Goal: Contribute content

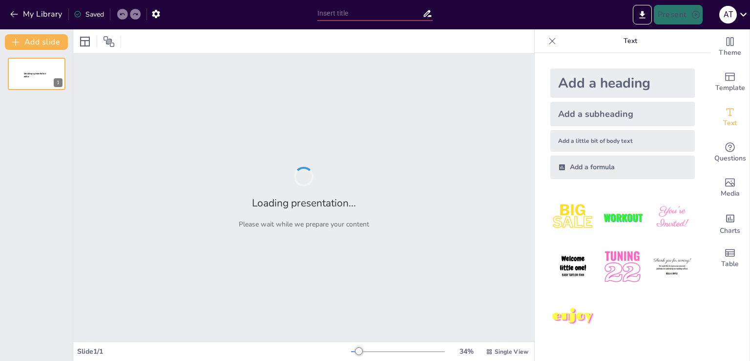
type input "Дослідження HRP-2: Взаємодія людини та робота в сучасному світі"
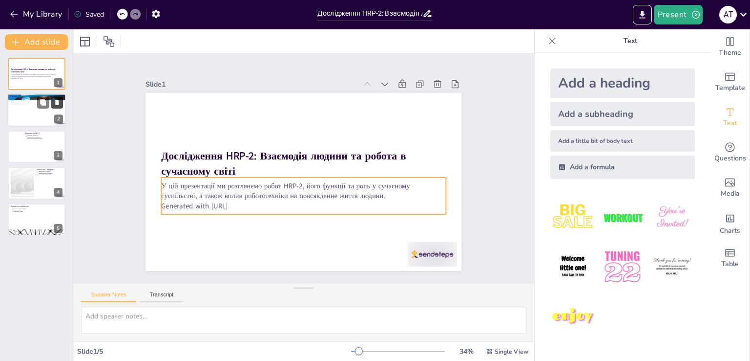
click at [53, 108] on button at bounding box center [57, 103] width 12 height 12
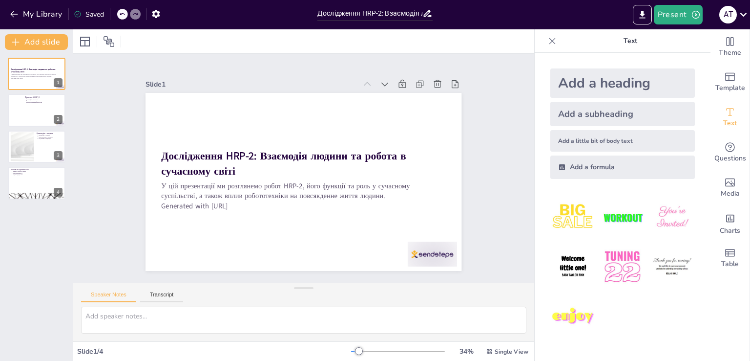
click at [125, 14] on icon at bounding box center [122, 14] width 6 height 6
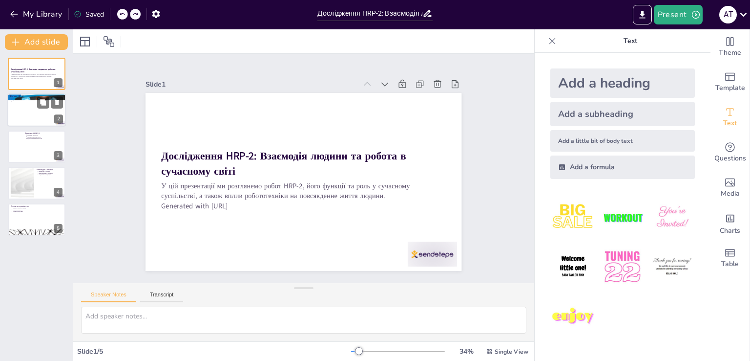
click at [31, 106] on div at bounding box center [36, 110] width 59 height 33
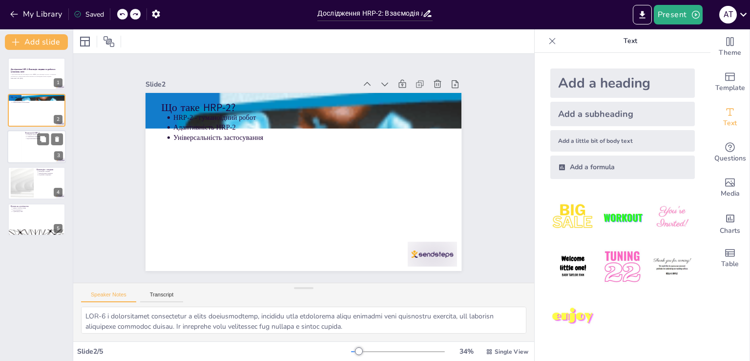
click at [35, 141] on div at bounding box center [36, 146] width 59 height 33
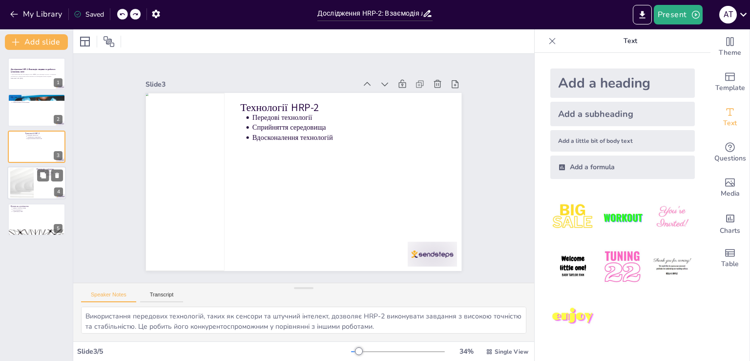
click at [27, 188] on div at bounding box center [22, 183] width 53 height 30
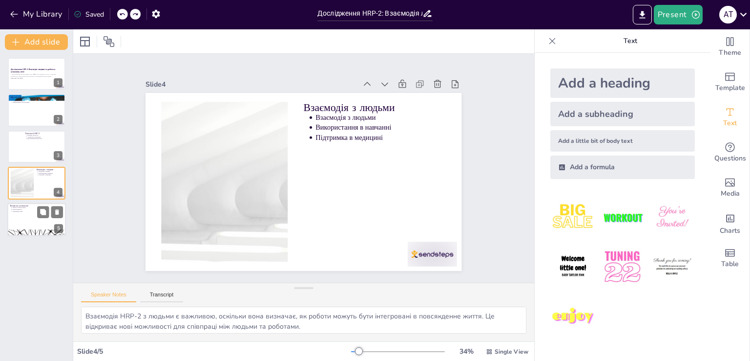
click at [33, 227] on div at bounding box center [36, 219] width 59 height 33
type textarea "Впровадження HRP-2 може призвести до змін у ринку праці, оскільки роботи можуть…"
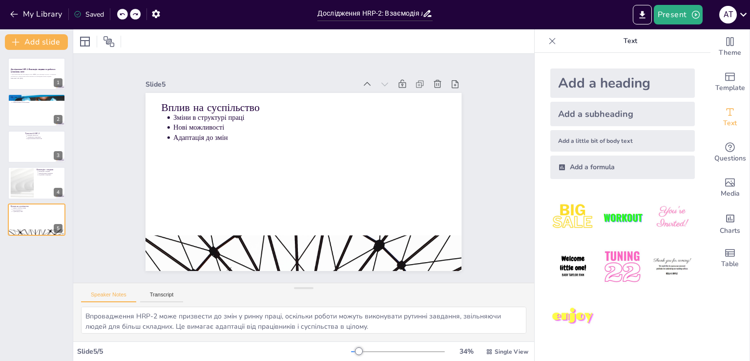
drag, startPoint x: 750, startPoint y: 179, endPoint x: 750, endPoint y: 158, distance: 21.0
click at [750, 158] on div "Theme Template Text Questions Media Charts Table" at bounding box center [731, 194] width 40 height 331
drag, startPoint x: 750, startPoint y: 153, endPoint x: 744, endPoint y: 77, distance: 76.5
click at [745, 130] on div "Theme Template Text Questions Media Charts Table" at bounding box center [731, 194] width 40 height 331
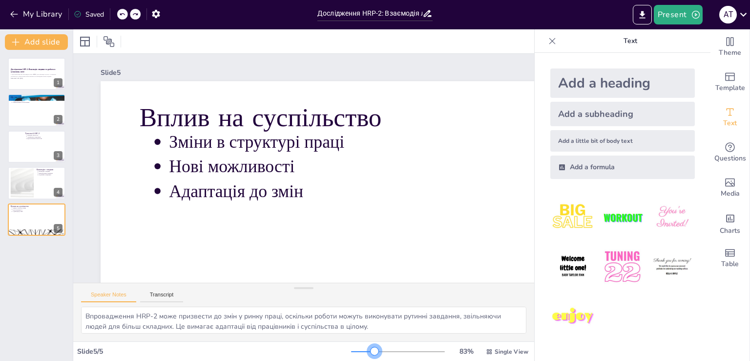
drag, startPoint x: 356, startPoint y: 350, endPoint x: 363, endPoint y: 357, distance: 10.4
click at [368, 357] on div "83 % Single View" at bounding box center [440, 351] width 179 height 16
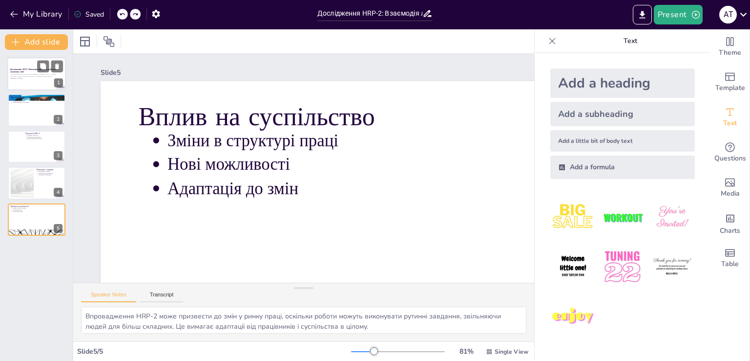
click at [43, 84] on div at bounding box center [36, 73] width 59 height 33
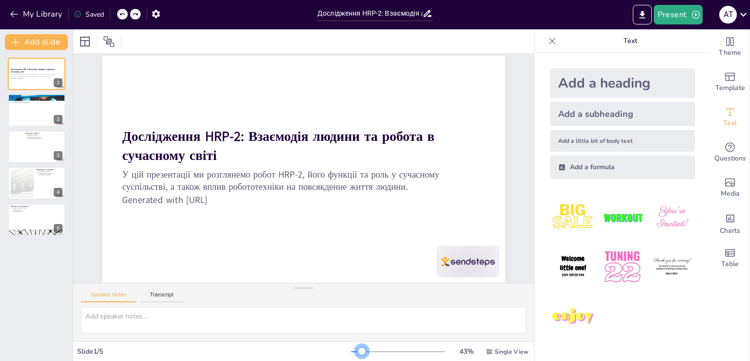
scroll to position [33, 0]
drag, startPoint x: 369, startPoint y: 352, endPoint x: 356, endPoint y: 354, distance: 13.9
click at [358, 354] on div at bounding box center [362, 351] width 8 height 8
click at [36, 104] on div at bounding box center [36, 110] width 59 height 33
type textarea "HRP-2 є інноваційним досягненням у сфері робототехніки, оскільки його гуманоїдн…"
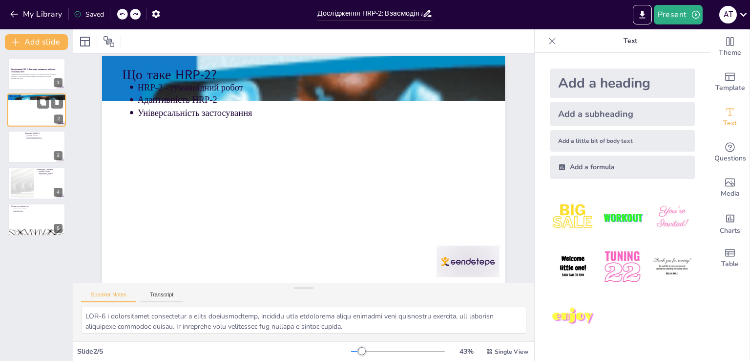
scroll to position [0, 0]
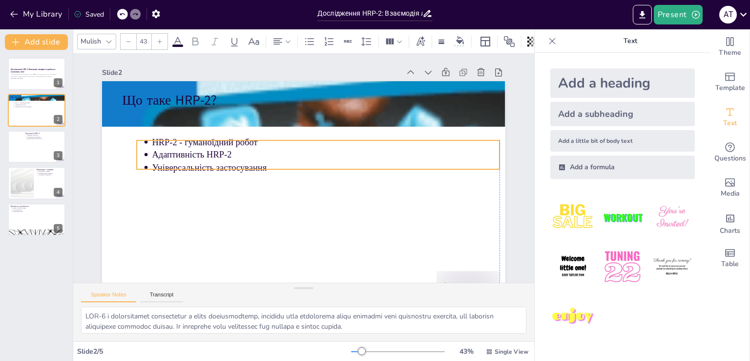
drag, startPoint x: 183, startPoint y: 120, endPoint x: 191, endPoint y: 141, distance: 22.7
click at [191, 141] on p "HRP-2 - гуманоїдний робот" at bounding box center [331, 147] width 342 height 85
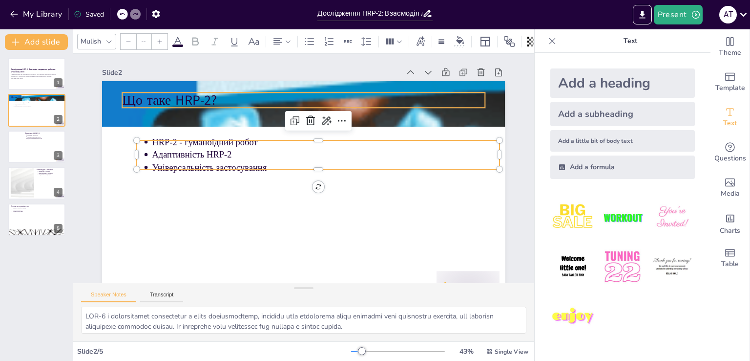
type input "64"
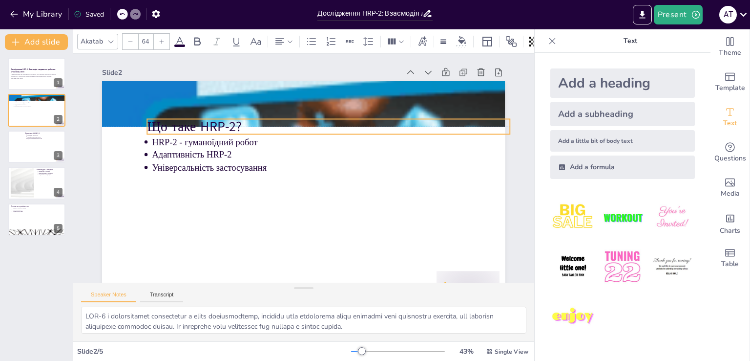
drag, startPoint x: 160, startPoint y: 101, endPoint x: 185, endPoint y: 128, distance: 37.0
click at [185, 128] on p "Що таке HRP-2?" at bounding box center [343, 140] width 339 height 165
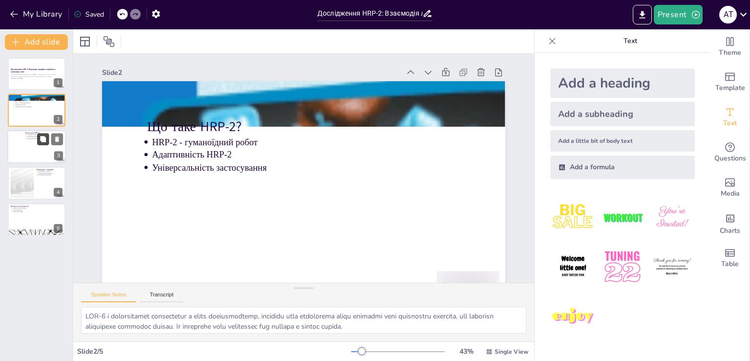
click at [40, 141] on icon at bounding box center [43, 138] width 7 height 7
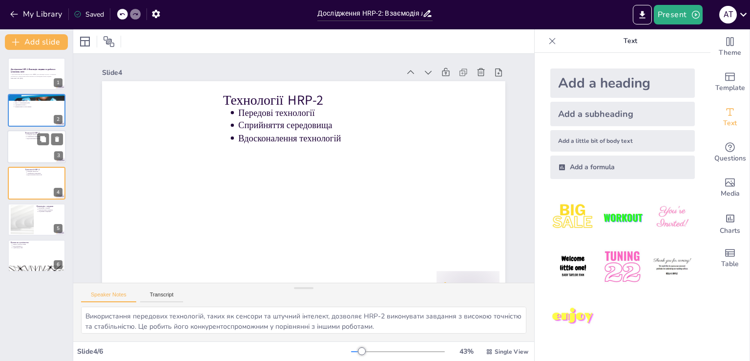
scroll to position [26, 0]
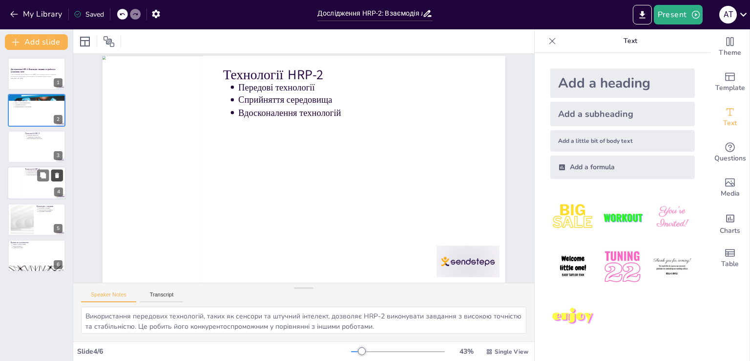
click at [61, 176] on button at bounding box center [57, 176] width 12 height 12
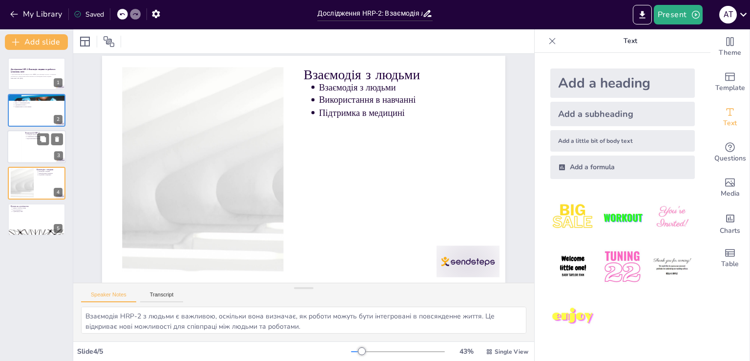
click at [15, 139] on div at bounding box center [14, 146] width 15 height 33
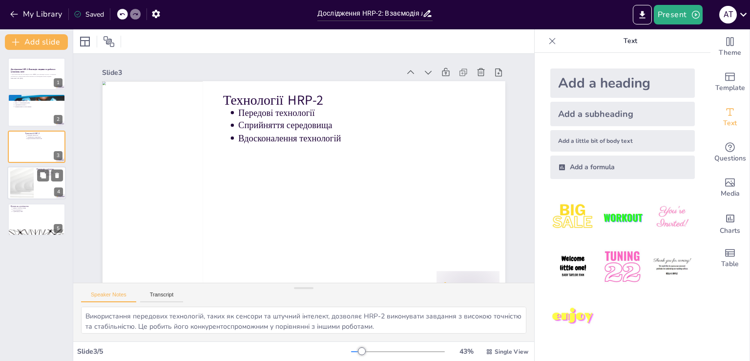
click at [27, 172] on div at bounding box center [22, 183] width 53 height 30
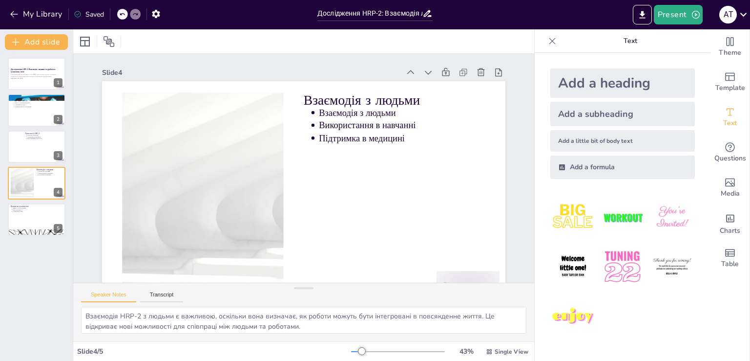
click at [27, 202] on div "Дослідження HRP-2: Взаємодія людини та робота в сучасному світі У цій презентац…" at bounding box center [36, 147] width 73 height 178
click at [30, 207] on p "Зміни в структурі праці" at bounding box center [37, 207] width 51 height 2
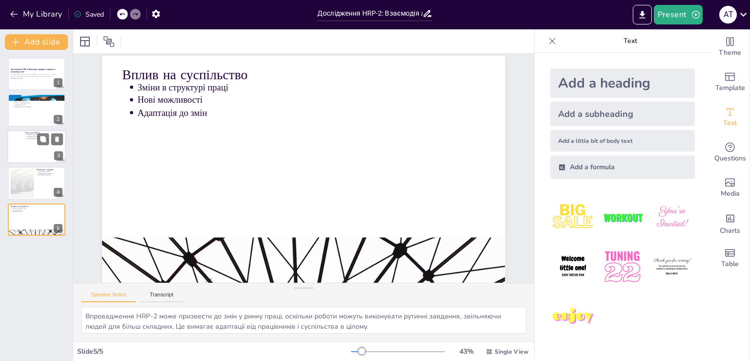
scroll to position [33, 0]
click at [22, 175] on div at bounding box center [22, 183] width 53 height 30
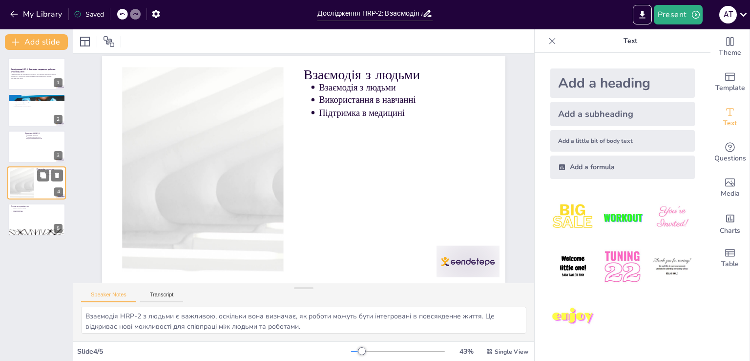
scroll to position [0, 0]
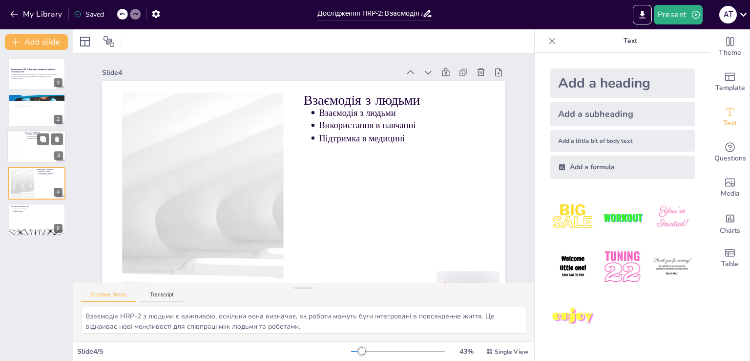
click at [15, 135] on div at bounding box center [14, 146] width 15 height 33
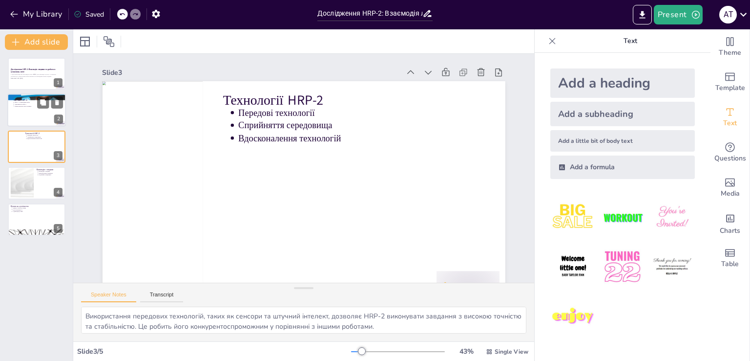
click at [21, 107] on div at bounding box center [36, 110] width 59 height 33
type textarea "HRP-2 є інноваційним досягненням у сфері робототехніки, оскільки його гуманоїдн…"
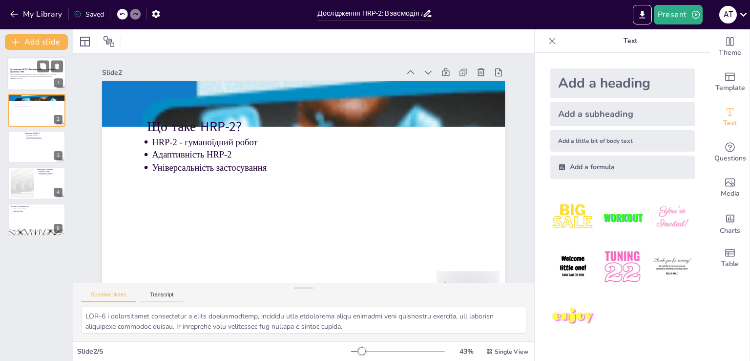
click at [22, 79] on div "У цій презентації ми розглянемо робот HRP-2, його функції та роль у сучасному с…" at bounding box center [36, 76] width 53 height 7
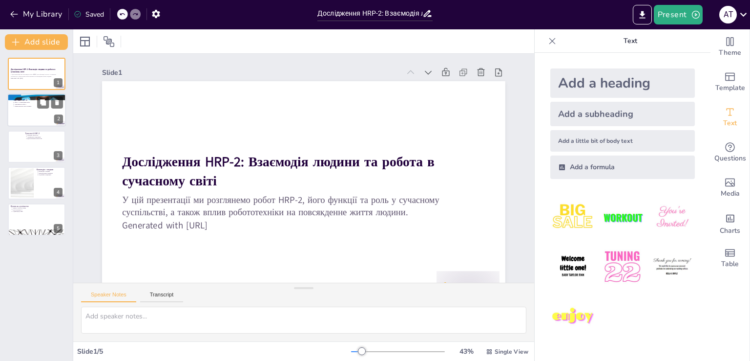
click at [28, 112] on div at bounding box center [36, 110] width 59 height 33
type textarea "HRP-2 є інноваційним досягненням у сфері робототехніки, оскільки його гуманоїдн…"
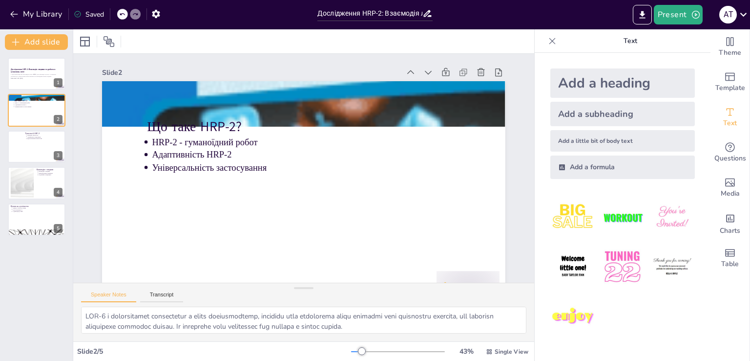
click at [26, 55] on div "Дослідження HRP-2: Взаємодія людини та робота в сучасному світі У цій презентац…" at bounding box center [36, 205] width 73 height 311
click at [26, 61] on div at bounding box center [36, 73] width 59 height 33
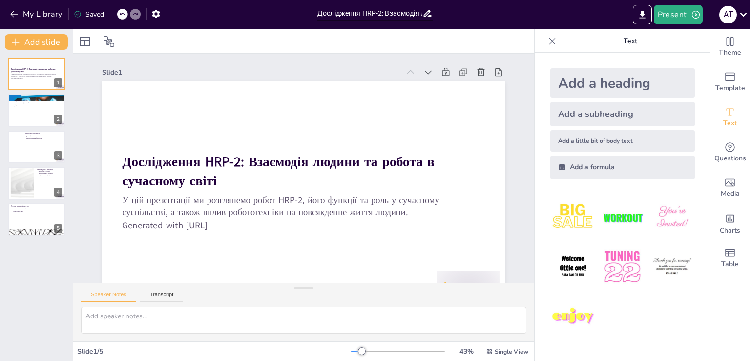
scroll to position [33, 0]
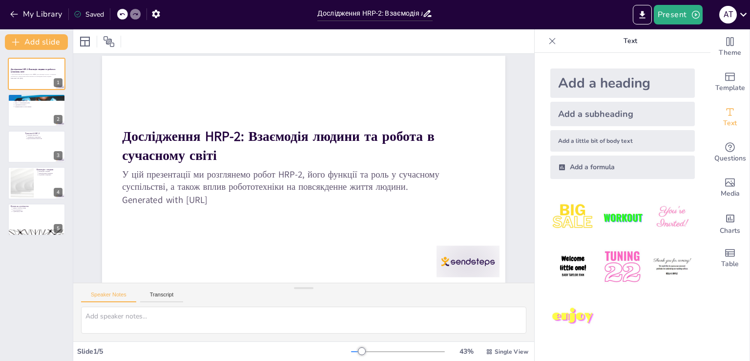
click at [594, 82] on div "Add a heading" at bounding box center [623, 82] width 145 height 29
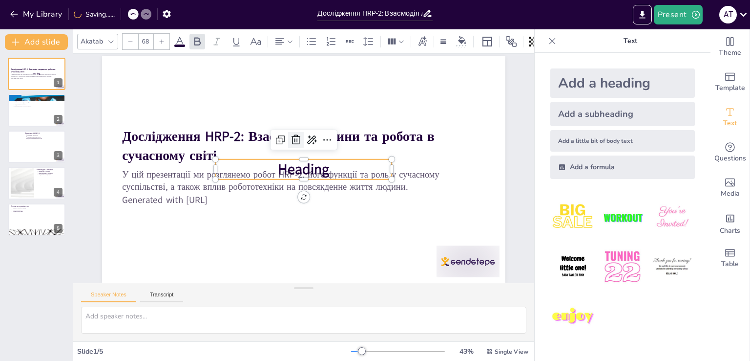
click at [303, 131] on icon at bounding box center [311, 139] width 16 height 16
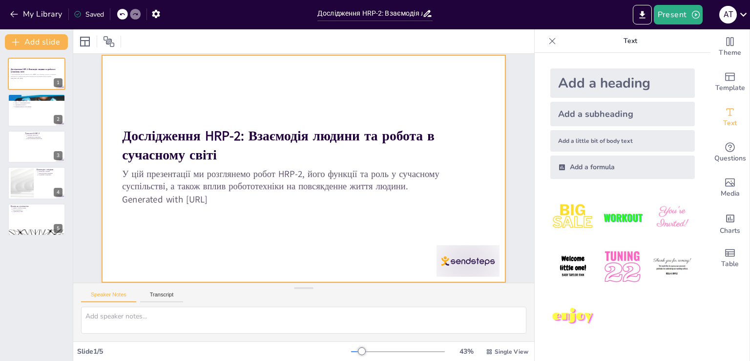
click at [395, 91] on div at bounding box center [303, 169] width 463 height 398
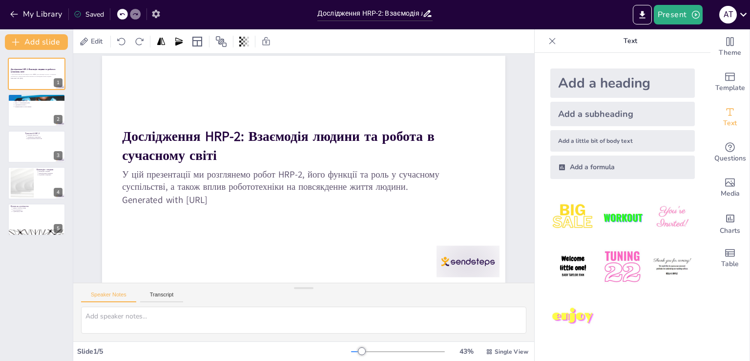
click at [165, 15] on button "button" at bounding box center [156, 14] width 18 height 18
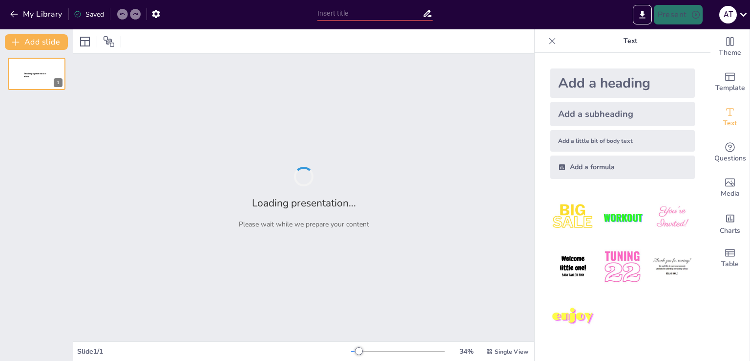
type input "HRP-2 у дії: Практичні застосування та переваги"
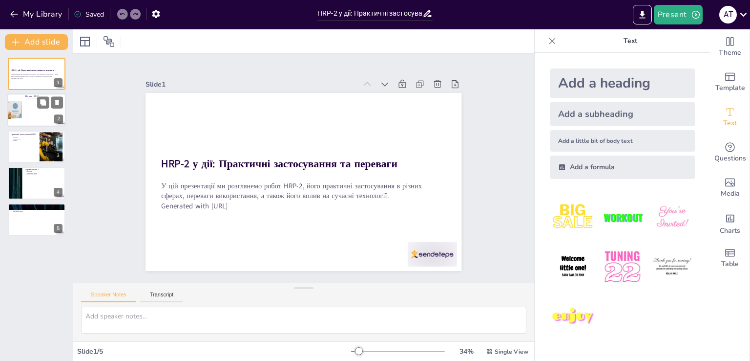
click at [29, 105] on div at bounding box center [36, 110] width 59 height 33
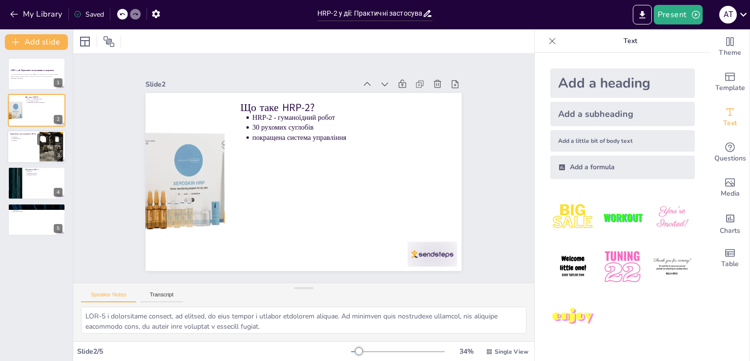
click at [26, 149] on div at bounding box center [36, 146] width 59 height 33
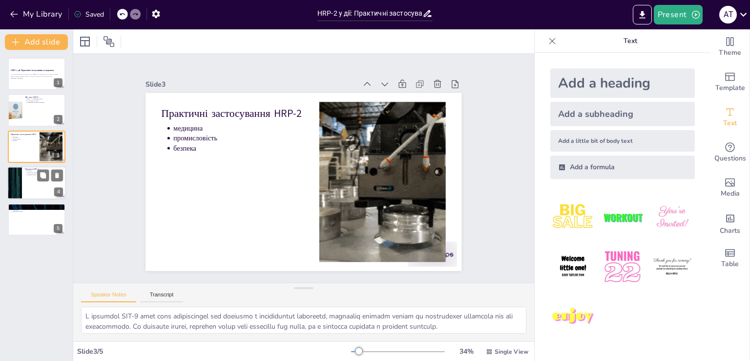
click at [26, 189] on div at bounding box center [36, 182] width 59 height 33
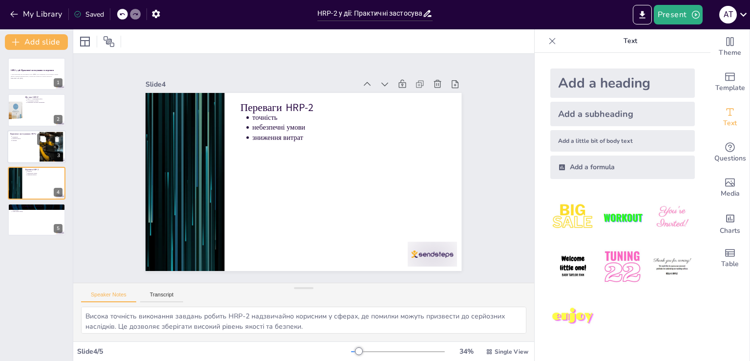
click at [23, 144] on div at bounding box center [36, 146] width 59 height 33
type textarea "У медицині HRP-2 може бути використаний для допомоги в реабілітації пацієнтів, …"
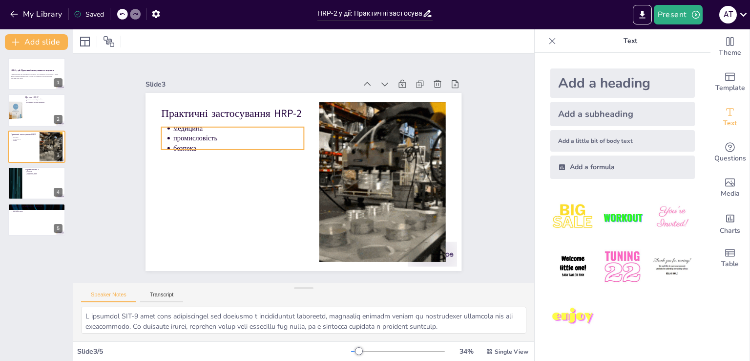
click at [325, 128] on p "медицина" at bounding box center [336, 99] width 23 height 130
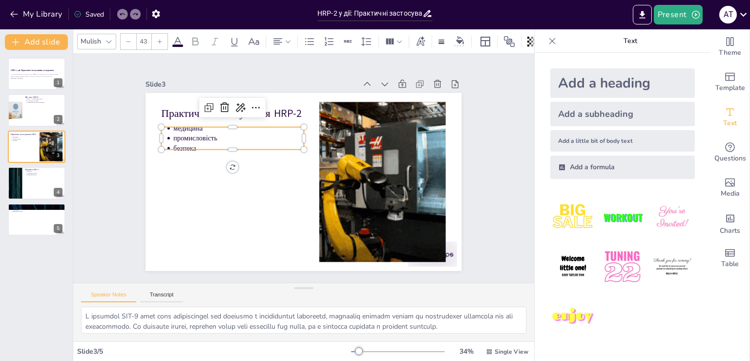
click at [157, 39] on icon at bounding box center [160, 42] width 6 height 6
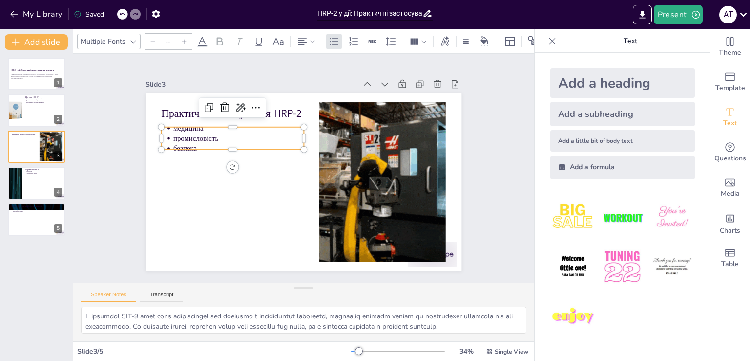
click at [157, 35] on div at bounding box center [153, 42] width 16 height 16
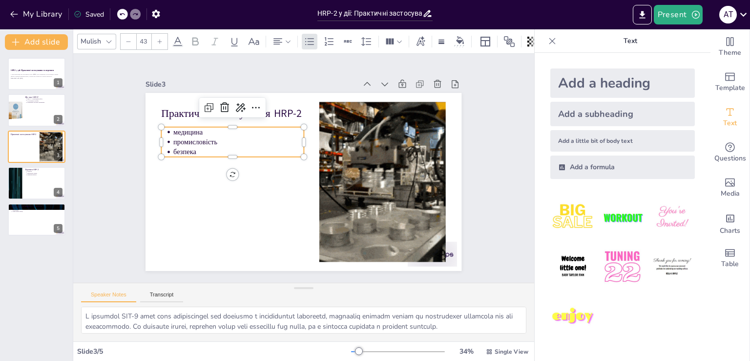
click at [157, 39] on icon at bounding box center [160, 42] width 6 height 6
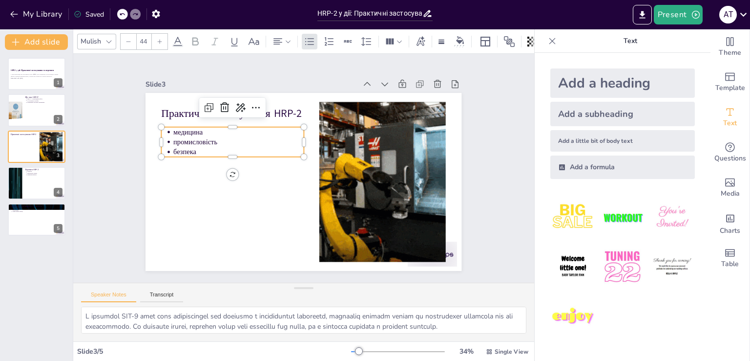
click at [157, 39] on icon at bounding box center [160, 42] width 6 height 6
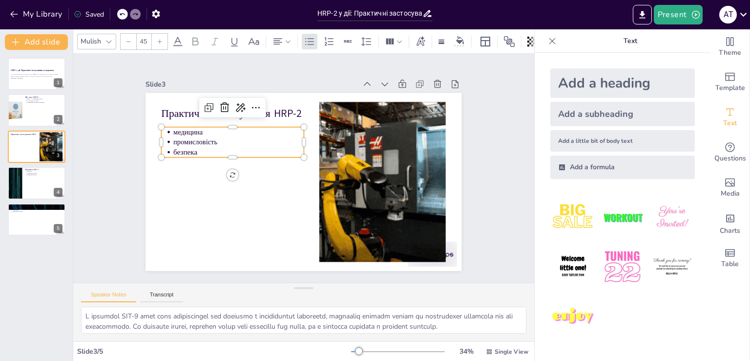
click at [157, 39] on icon at bounding box center [160, 42] width 6 height 6
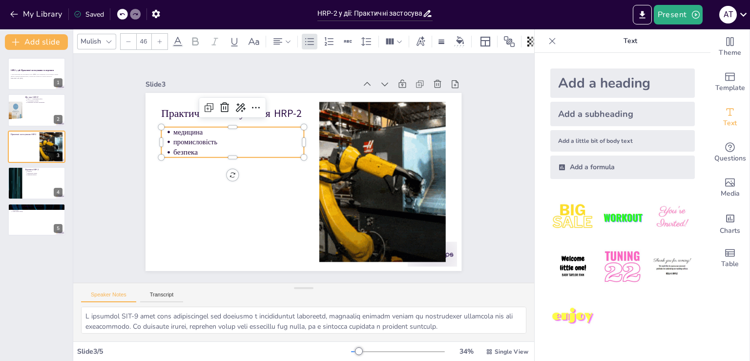
click at [157, 39] on icon at bounding box center [160, 42] width 6 height 6
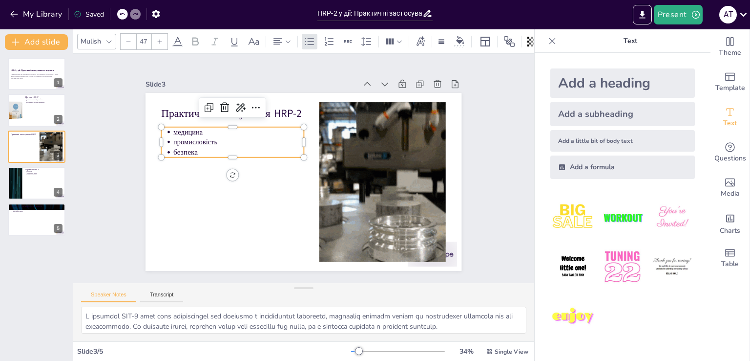
click at [157, 39] on icon at bounding box center [160, 42] width 6 height 6
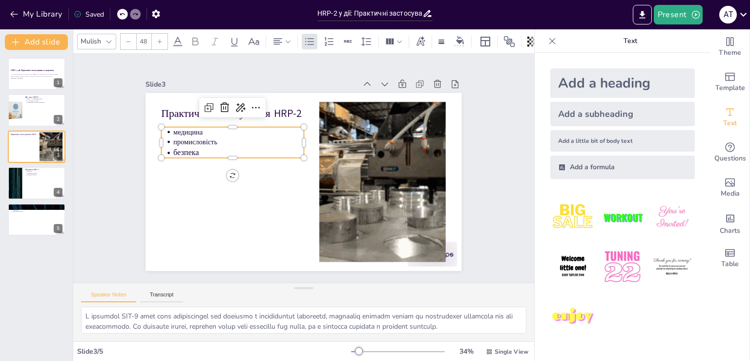
click at [157, 39] on icon at bounding box center [160, 42] width 6 height 6
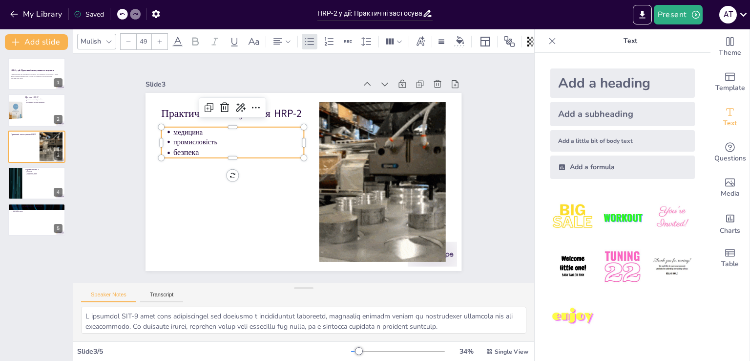
click at [157, 39] on icon at bounding box center [160, 42] width 6 height 6
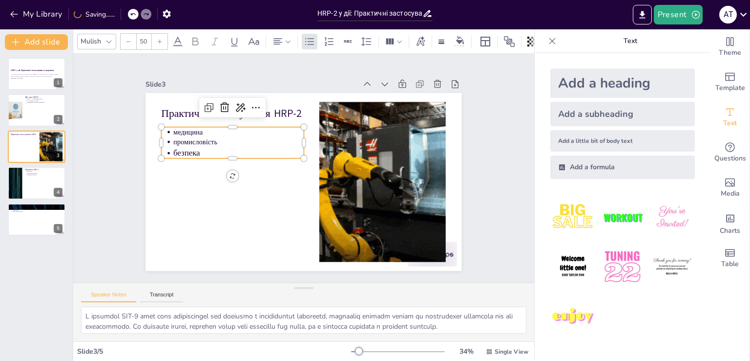
click at [157, 39] on icon at bounding box center [160, 42] width 6 height 6
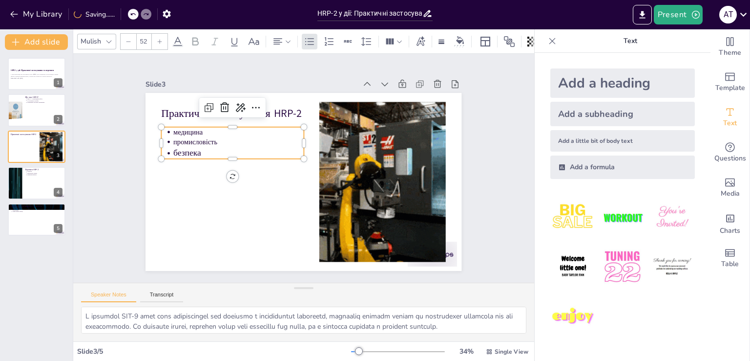
click at [157, 39] on icon at bounding box center [160, 42] width 6 height 6
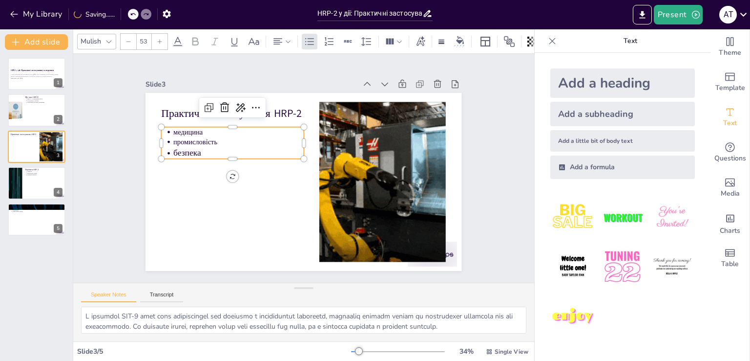
click at [157, 39] on icon at bounding box center [160, 42] width 6 height 6
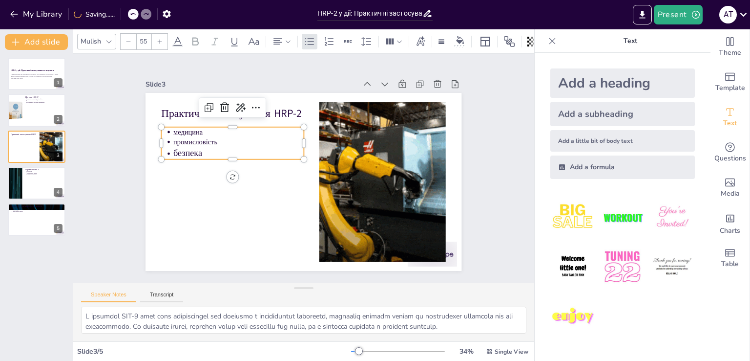
click at [157, 39] on icon at bounding box center [160, 42] width 6 height 6
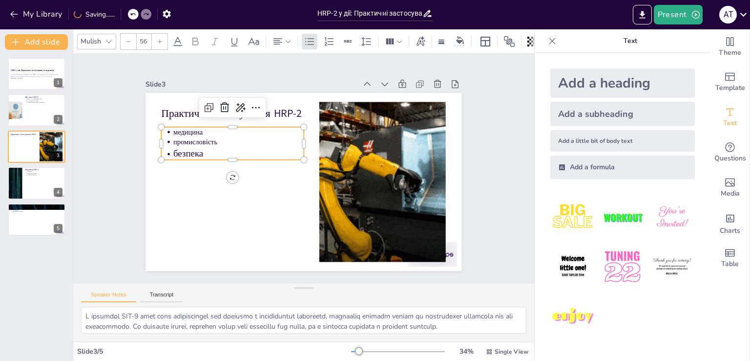
click at [157, 39] on icon at bounding box center [160, 42] width 6 height 6
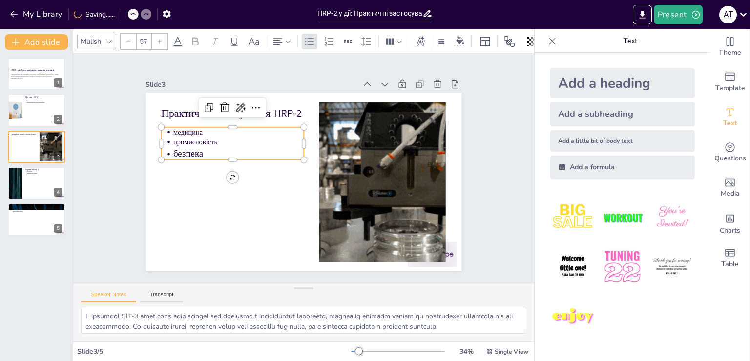
click at [157, 39] on icon at bounding box center [160, 42] width 6 height 6
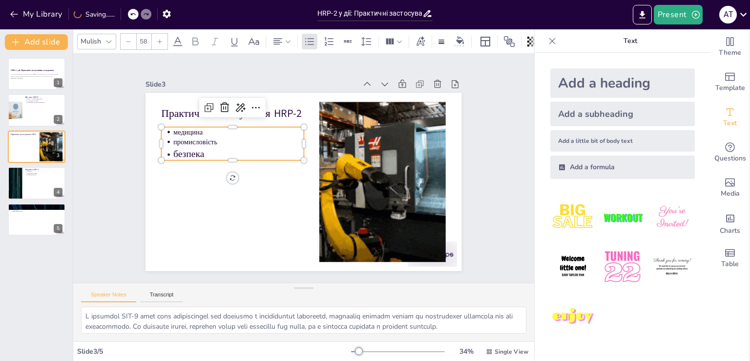
click at [157, 39] on icon at bounding box center [160, 42] width 6 height 6
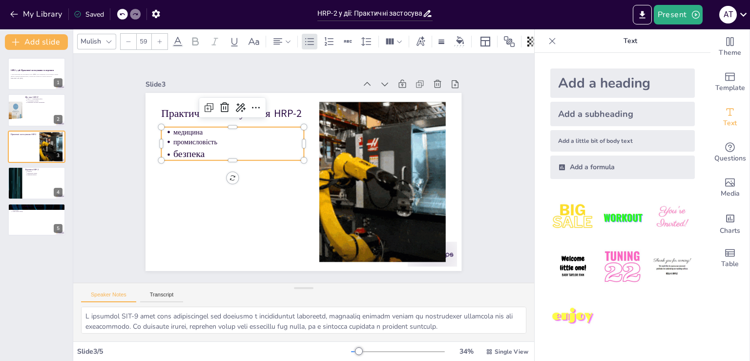
click at [157, 39] on icon at bounding box center [160, 42] width 6 height 6
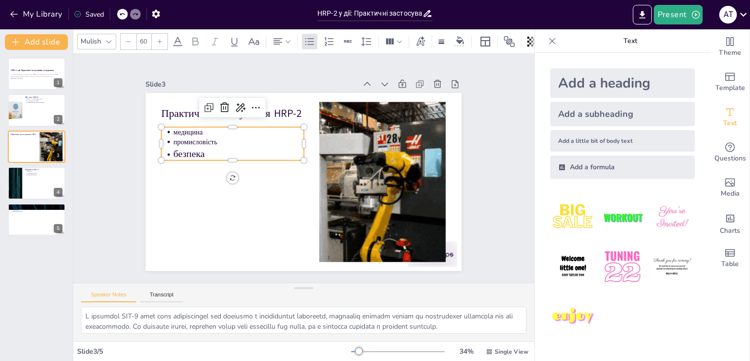
click at [157, 39] on icon at bounding box center [160, 42] width 6 height 6
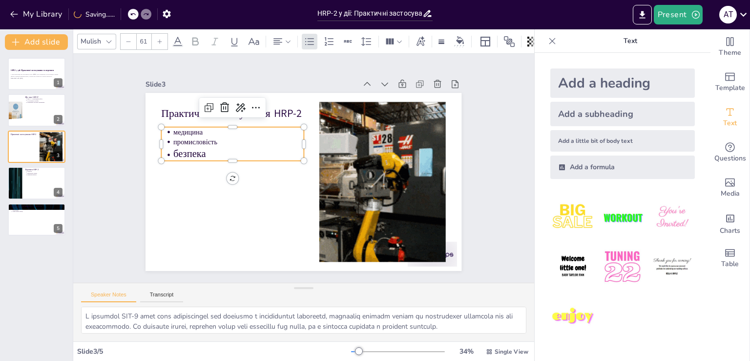
click at [157, 39] on icon at bounding box center [160, 42] width 6 height 6
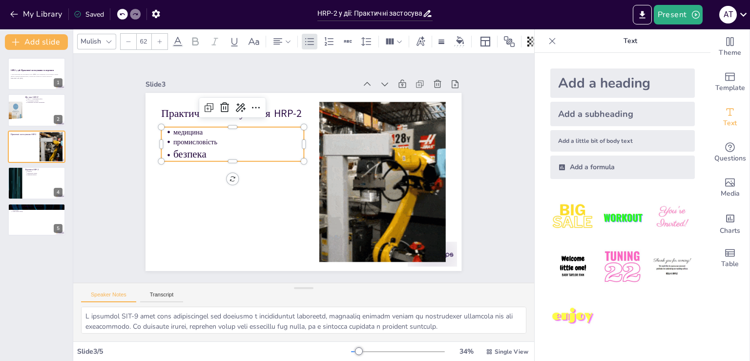
type input "NaN"
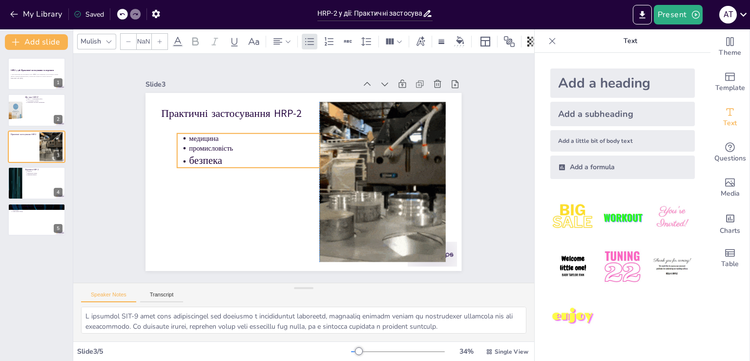
drag, startPoint x: 160, startPoint y: 128, endPoint x: 143, endPoint y: 135, distance: 18.9
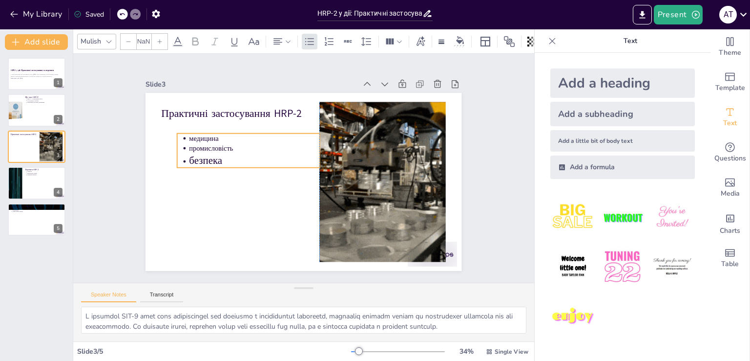
click at [220, 134] on ul "медицина промисловість безпека" at bounding box center [280, 115] width 121 height 128
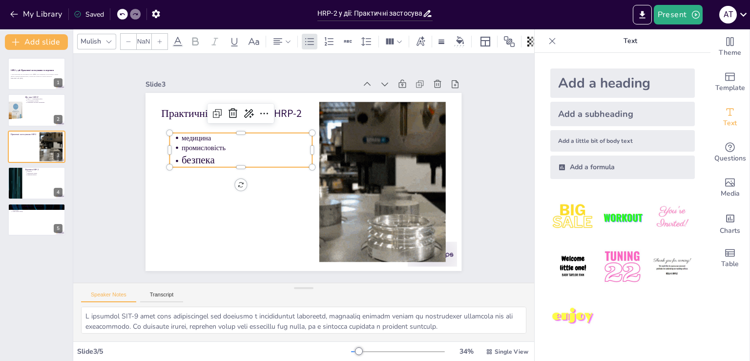
click at [241, 135] on p "медицина" at bounding box center [288, 106] width 94 height 104
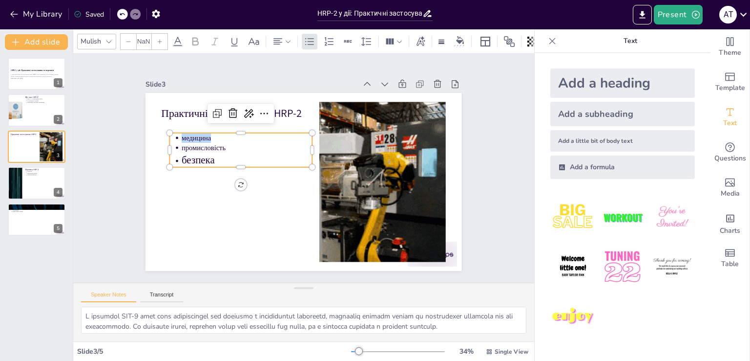
click at [220, 135] on p "медицина" at bounding box center [275, 110] width 111 height 85
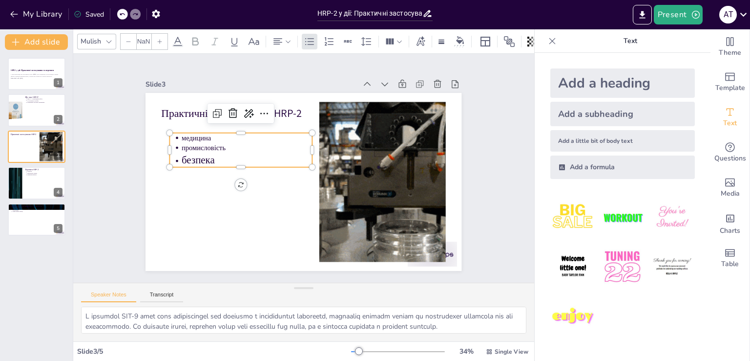
click at [199, 139] on p "промисловість" at bounding box center [260, 126] width 123 height 62
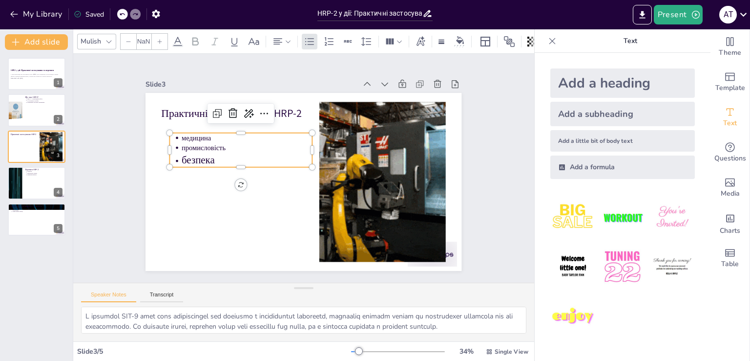
click at [253, 133] on p "медицина" at bounding box center [295, 104] width 85 height 111
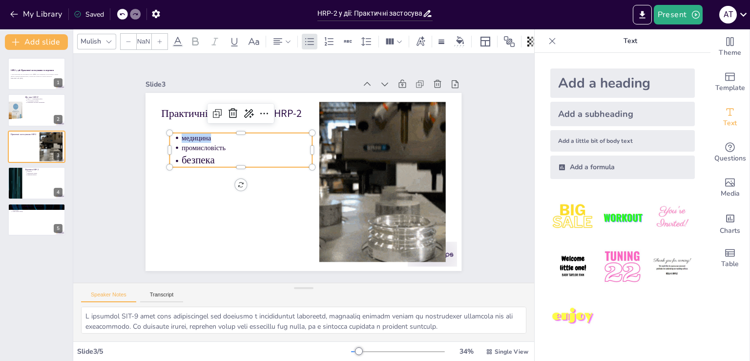
click at [230, 133] on p "медицина" at bounding box center [282, 107] width 104 height 94
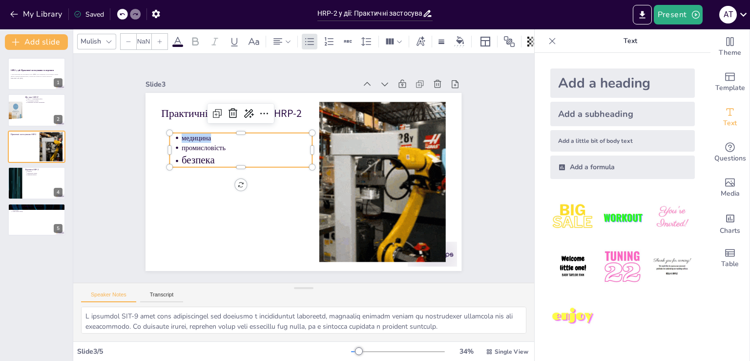
click at [158, 39] on icon at bounding box center [160, 42] width 6 height 6
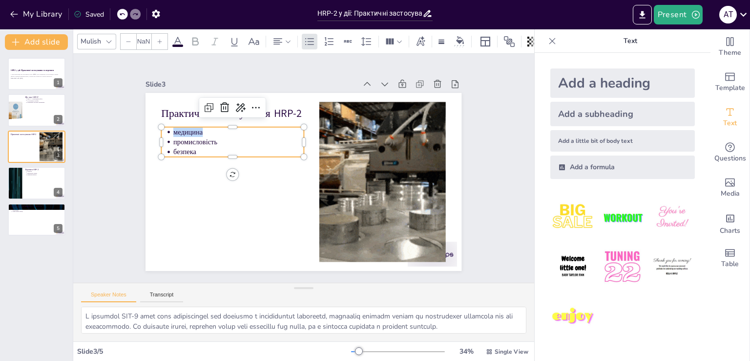
click at [158, 39] on icon at bounding box center [160, 42] width 6 height 6
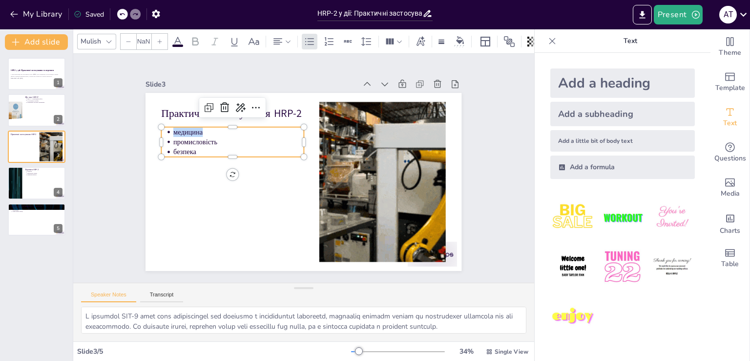
click at [158, 39] on icon at bounding box center [160, 42] width 6 height 6
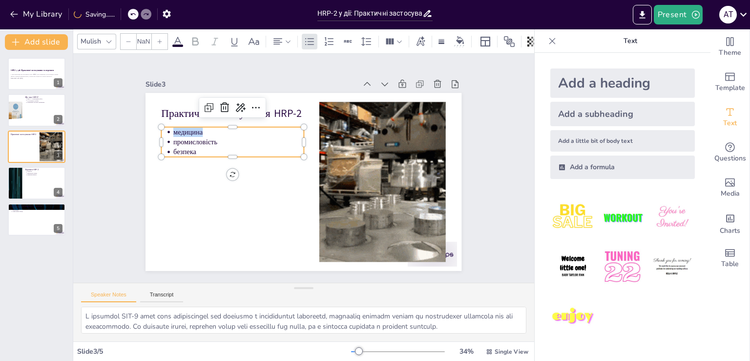
click at [158, 39] on icon at bounding box center [160, 42] width 6 height 6
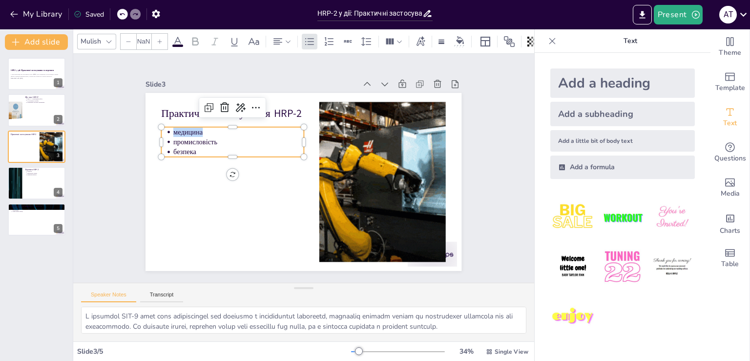
click at [158, 39] on icon at bounding box center [160, 42] width 6 height 6
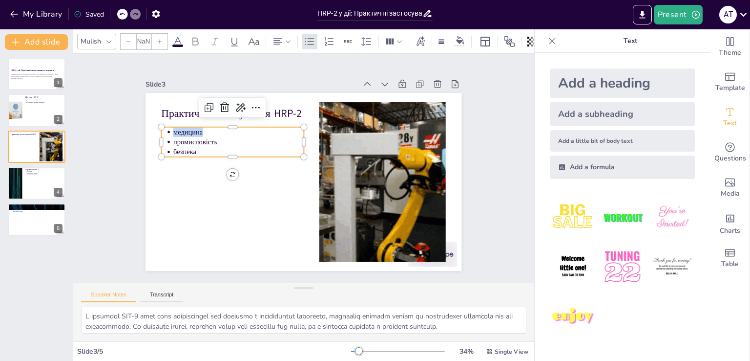
click at [161, 45] on div "Mulish NaN" at bounding box center [303, 41] width 461 height 24
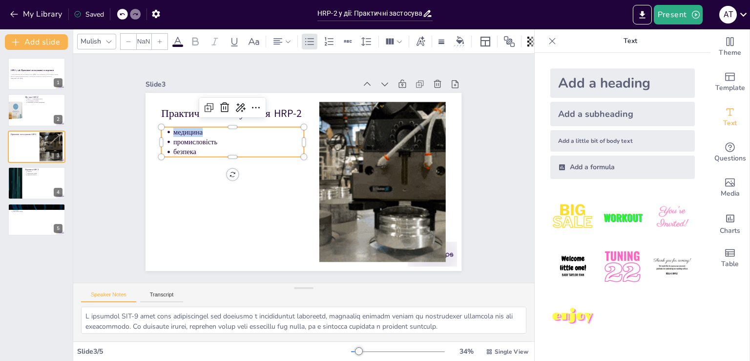
click at [161, 43] on div at bounding box center [160, 42] width 16 height 16
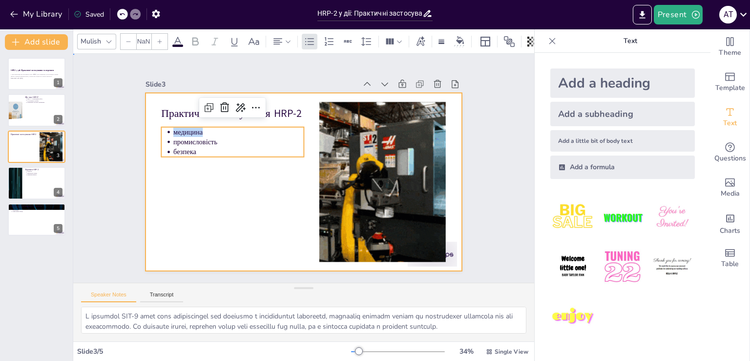
click at [186, 182] on div at bounding box center [300, 181] width 356 height 267
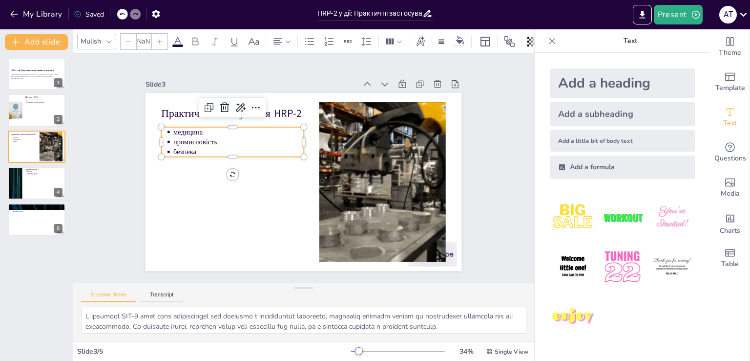
click at [207, 131] on p "медицина" at bounding box center [266, 104] width 118 height 74
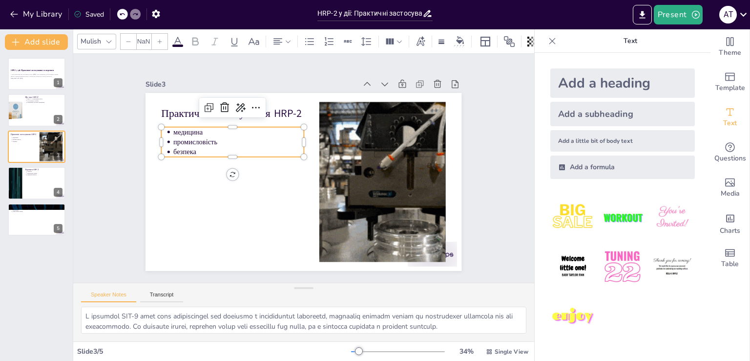
click at [190, 131] on p "медицина" at bounding box center [243, 124] width 130 height 23
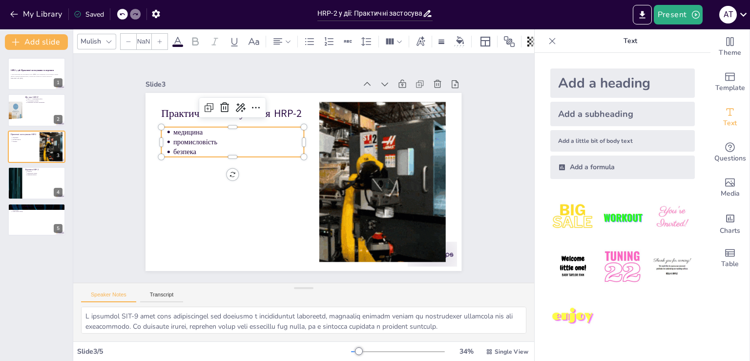
click at [161, 39] on icon at bounding box center [160, 42] width 6 height 6
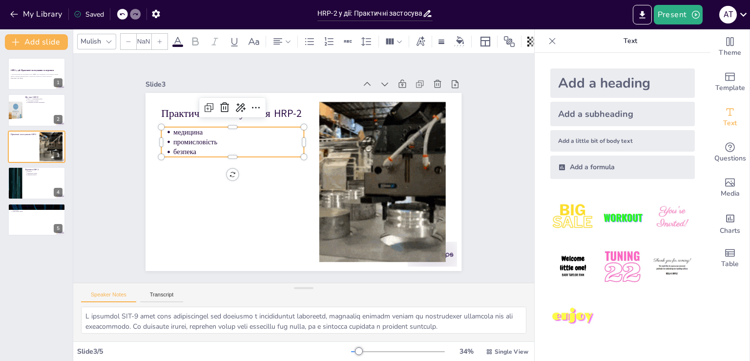
click at [161, 39] on icon at bounding box center [160, 42] width 6 height 6
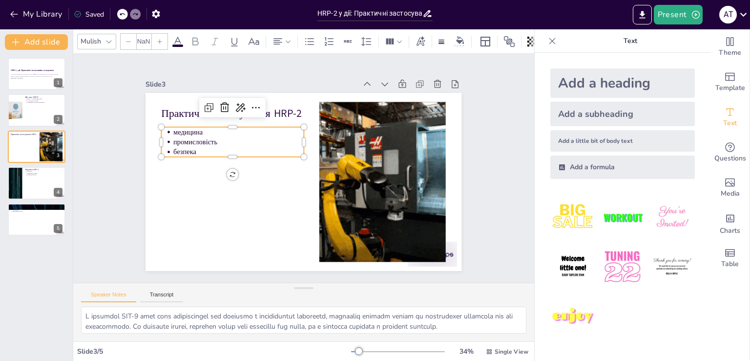
click at [161, 39] on icon at bounding box center [160, 42] width 6 height 6
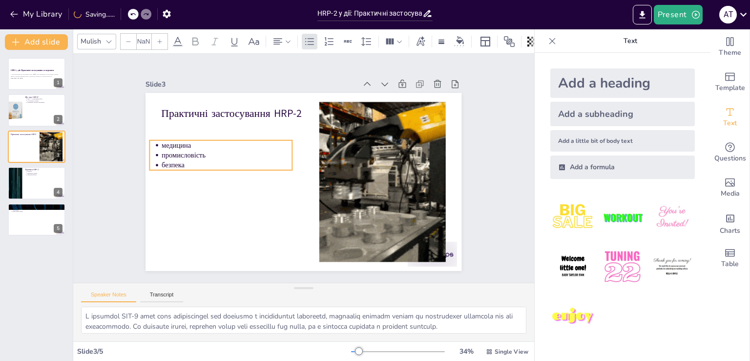
drag, startPoint x: 200, startPoint y: 131, endPoint x: 189, endPoint y: 146, distance: 18.1
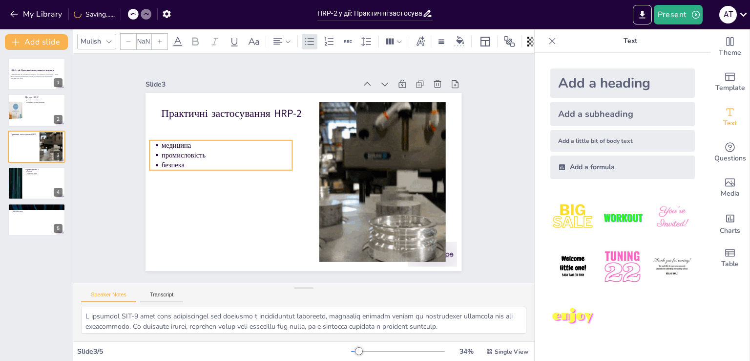
click at [189, 146] on p "медицина" at bounding box center [243, 116] width 123 height 62
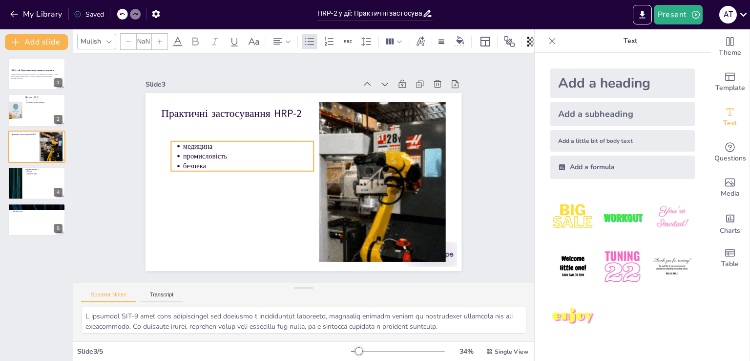
drag, startPoint x: 158, startPoint y: 142, endPoint x: 179, endPoint y: 142, distance: 21.0
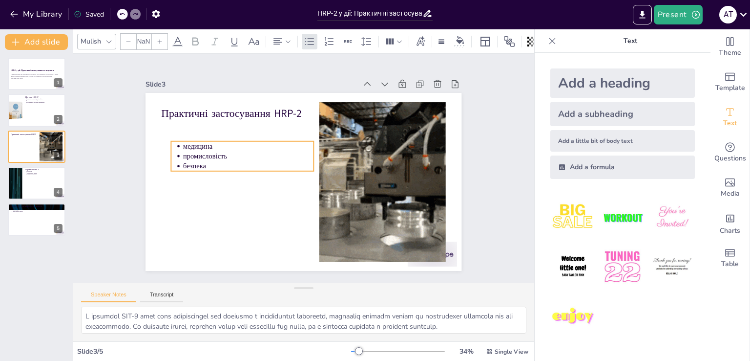
click at [236, 142] on p "медицина" at bounding box center [283, 113] width 94 height 104
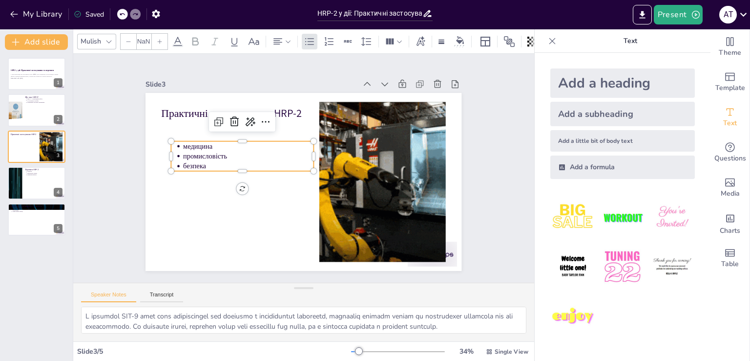
click at [226, 141] on p "медицина" at bounding box center [278, 114] width 104 height 94
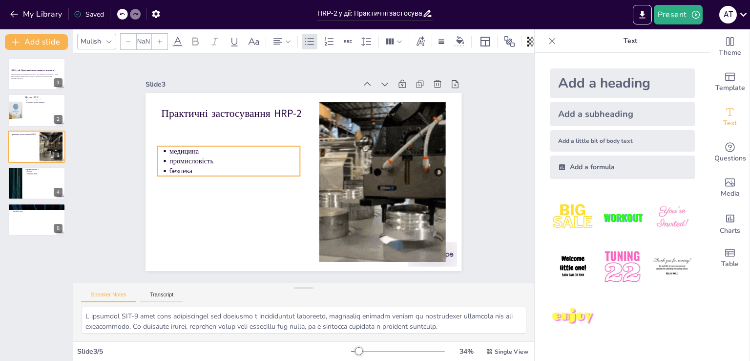
drag, startPoint x: 177, startPoint y: 142, endPoint x: 164, endPoint y: 147, distance: 14.5
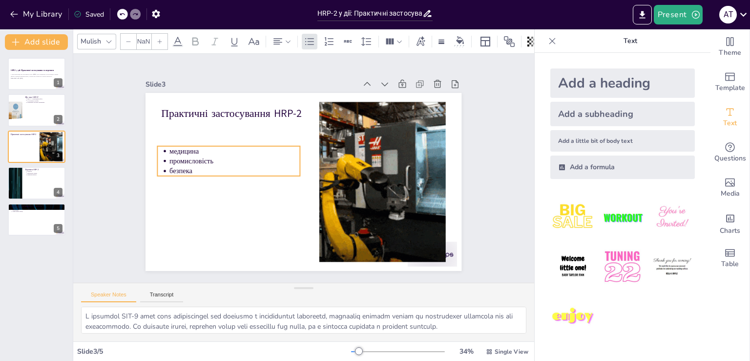
click at [186, 147] on p "медицина" at bounding box center [247, 124] width 123 height 62
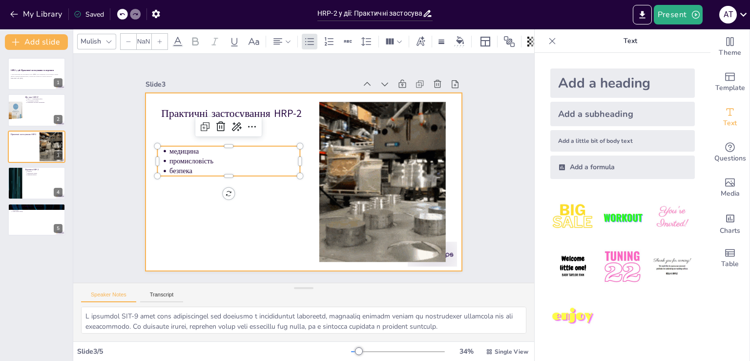
drag, startPoint x: 151, startPoint y: 103, endPoint x: 156, endPoint y: 111, distance: 9.2
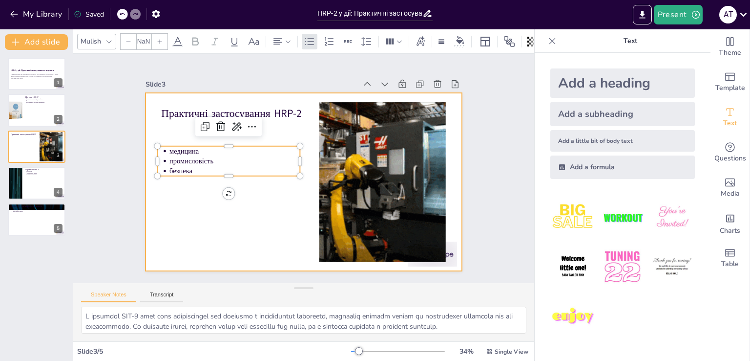
click at [153, 107] on div at bounding box center [296, 179] width 360 height 330
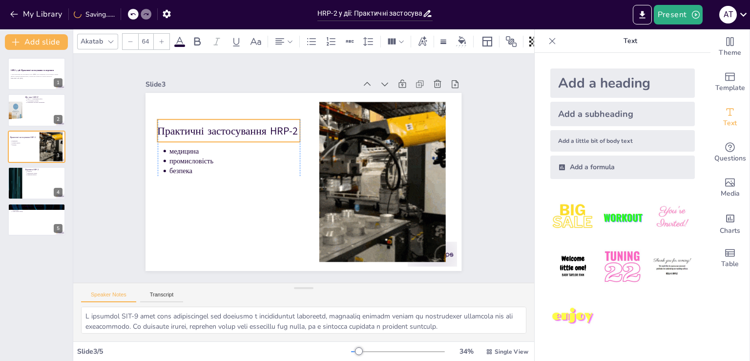
drag, startPoint x: 158, startPoint y: 110, endPoint x: 153, endPoint y: 128, distance: 18.1
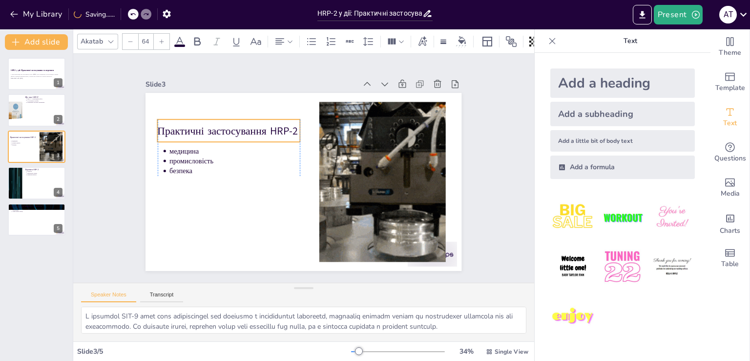
click at [203, 128] on p "Практичні застосування HRP-2" at bounding box center [265, 94] width 124 height 96
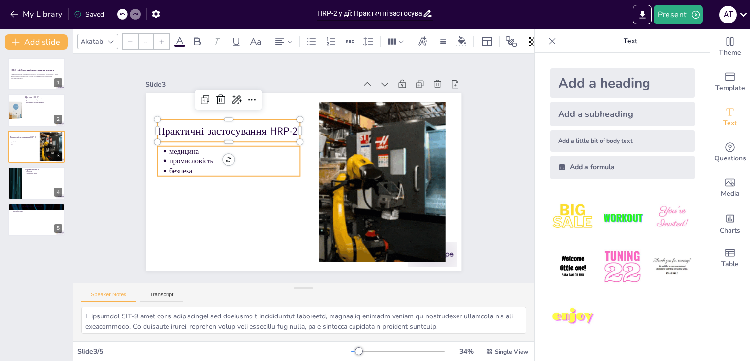
type input "NaN"
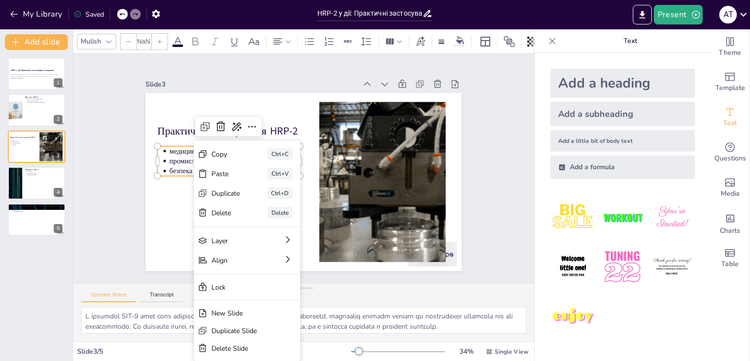
click at [149, 98] on div "Slide 1 HRP-2 у дії: Практичні застосування та переваги У цій презентації ми ро…" at bounding box center [304, 168] width 310 height 416
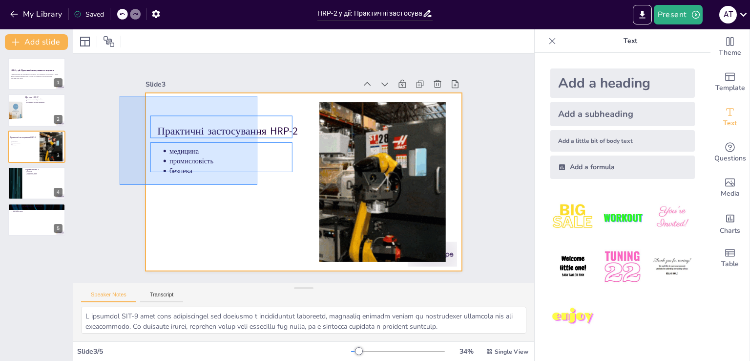
drag, startPoint x: 120, startPoint y: 96, endPoint x: 258, endPoint y: 185, distance: 164.8
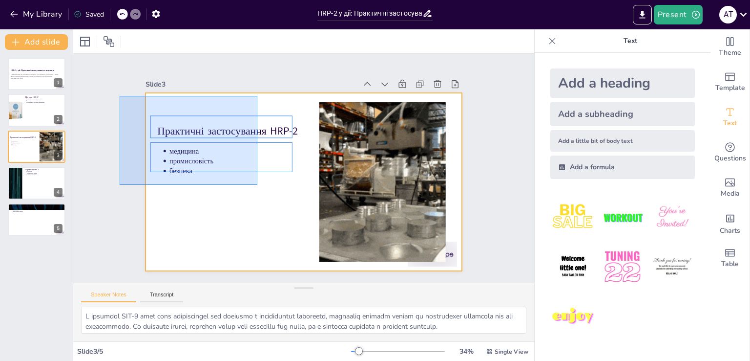
click at [258, 185] on div "Slide 1 HRP-2 у дії: Практичні застосування та переваги У цій презентації ми ро…" at bounding box center [304, 167] width 278 height 405
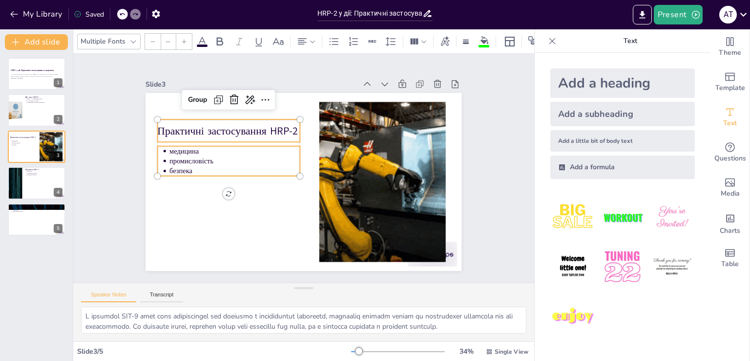
click at [182, 42] on div at bounding box center [184, 42] width 16 height 16
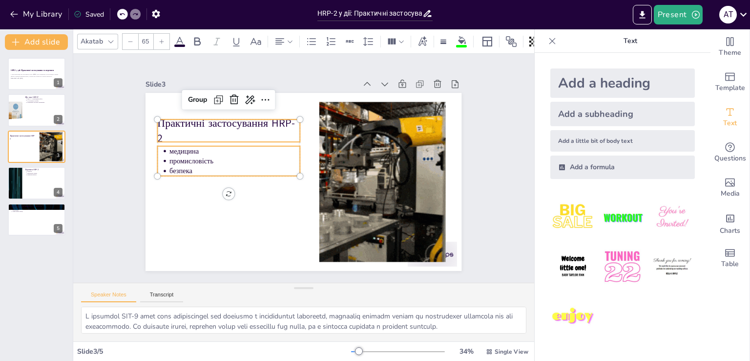
click at [151, 39] on input "65" at bounding box center [146, 42] width 14 height 16
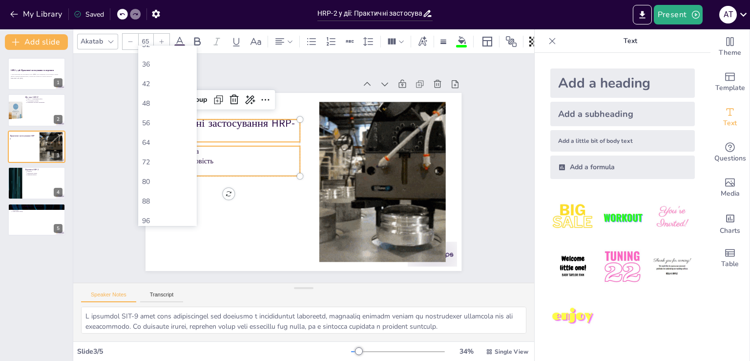
scroll to position [269, 0]
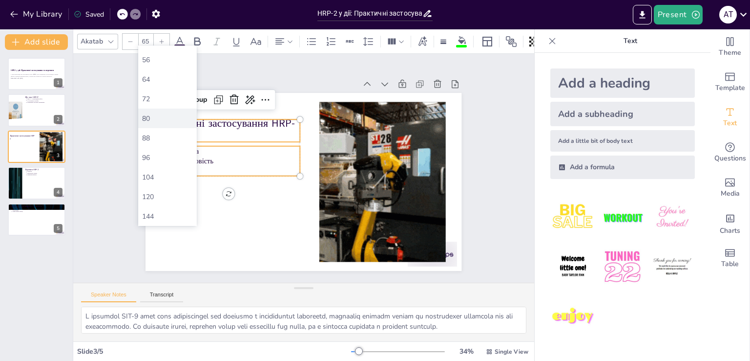
click at [159, 116] on div "80" at bounding box center [167, 118] width 51 height 9
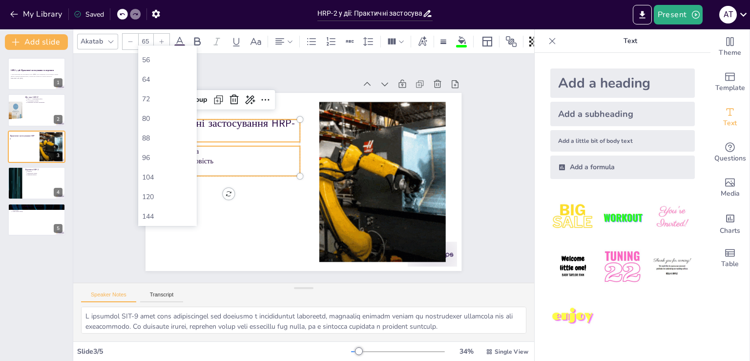
type input "80"
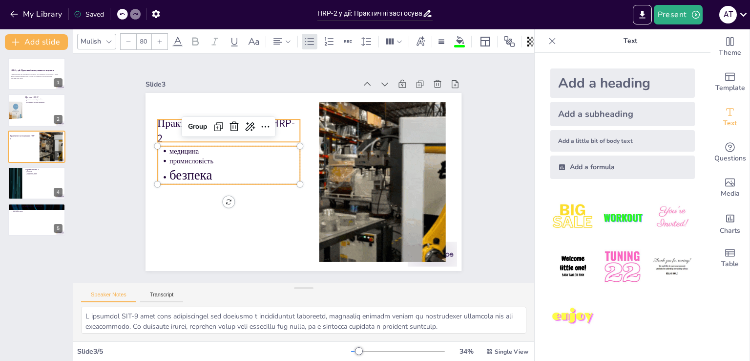
click at [93, 177] on div "Slide 1 HRP-2 у дії: Практичні застосування та переваги У цій презентації ми ро…" at bounding box center [303, 168] width 479 height 496
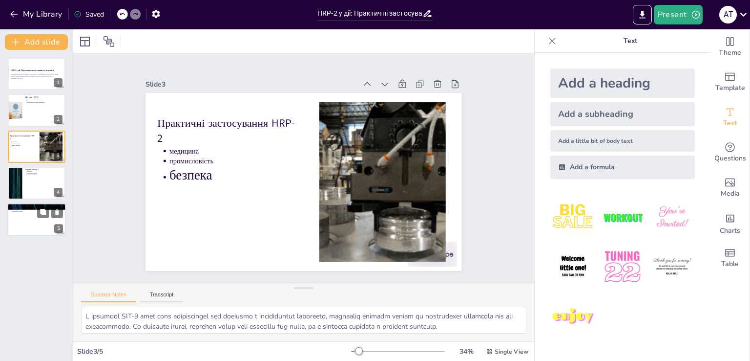
click at [33, 220] on div at bounding box center [36, 219] width 59 height 33
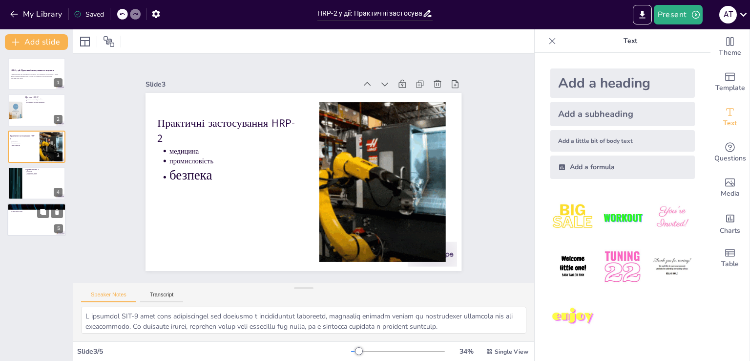
type textarea "HRP-2 демонструє, як робототехніка може трансформувати різні галузі, змінюючи с…"
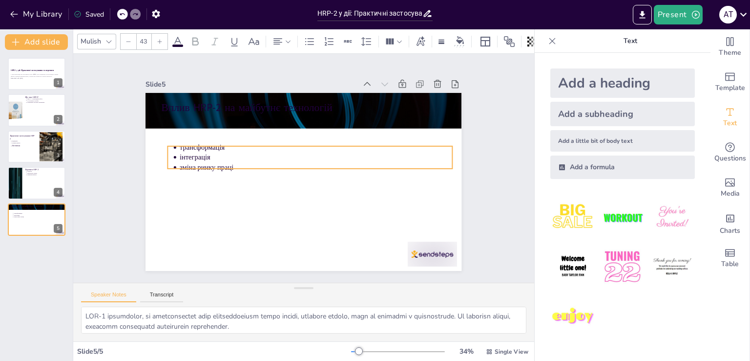
drag, startPoint x: 190, startPoint y: 133, endPoint x: 196, endPoint y: 163, distance: 30.5
click at [196, 163] on p "зміна ринку праці" at bounding box center [315, 172] width 253 height 120
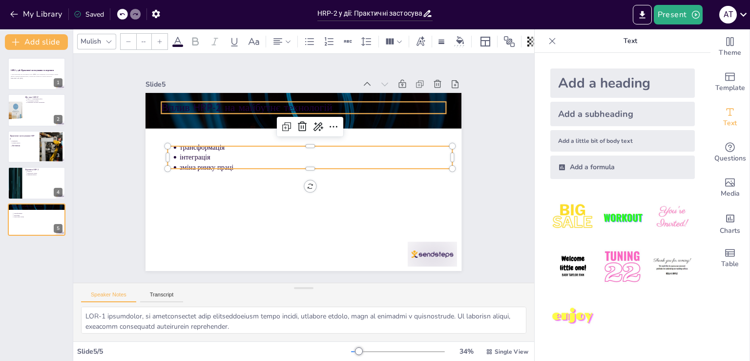
type input "64"
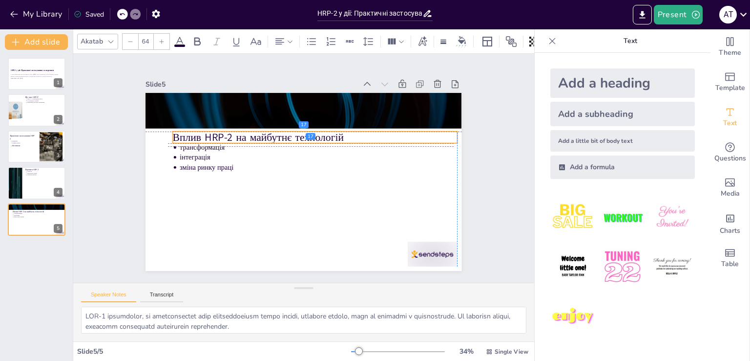
drag, startPoint x: 195, startPoint y: 101, endPoint x: 203, endPoint y: 132, distance: 31.8
click at [203, 132] on p "Вплив HRP-2 на майбутнє технологій" at bounding box center [324, 142] width 275 height 102
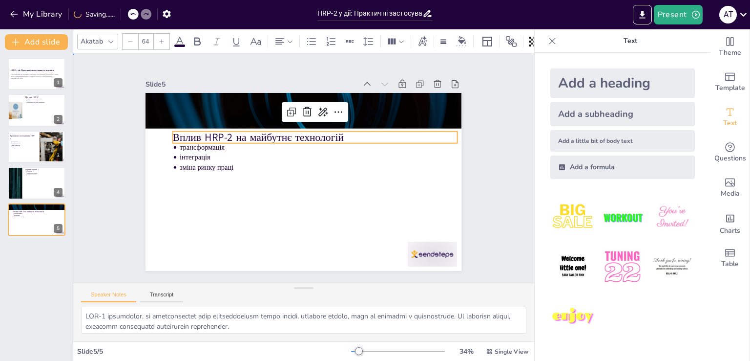
click at [118, 144] on div "Slide 1 HRP-2 у дії: Практичні застосування та переваги У цій презентації ми ро…" at bounding box center [303, 167] width 405 height 277
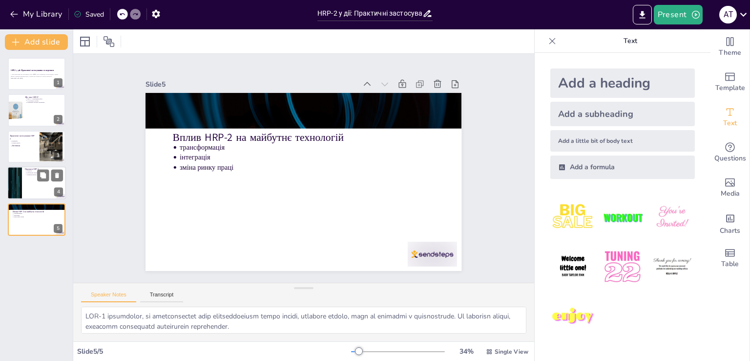
click at [34, 170] on p "точність" at bounding box center [45, 171] width 36 height 2
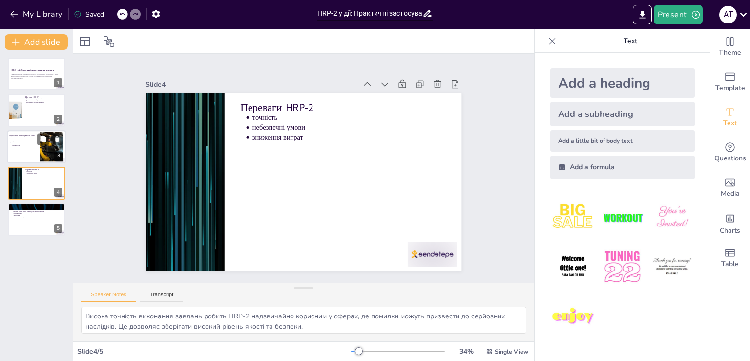
click at [21, 139] on p "Практичні застосування HRP-2" at bounding box center [22, 136] width 26 height 5
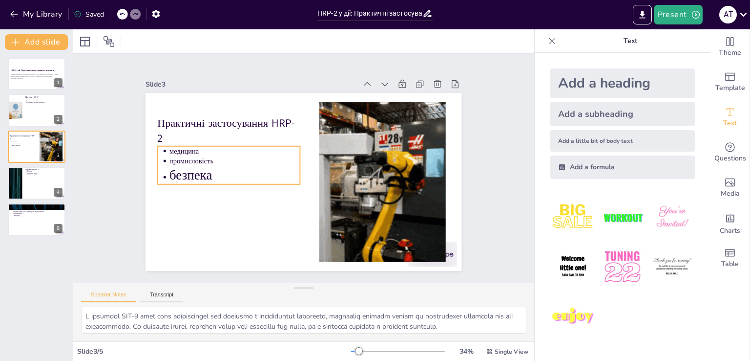
click at [189, 156] on p "промисловість" at bounding box center [248, 127] width 118 height 74
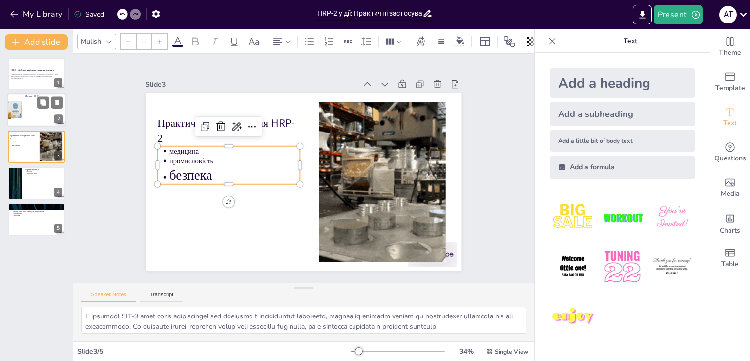
click at [28, 110] on div at bounding box center [36, 110] width 59 height 33
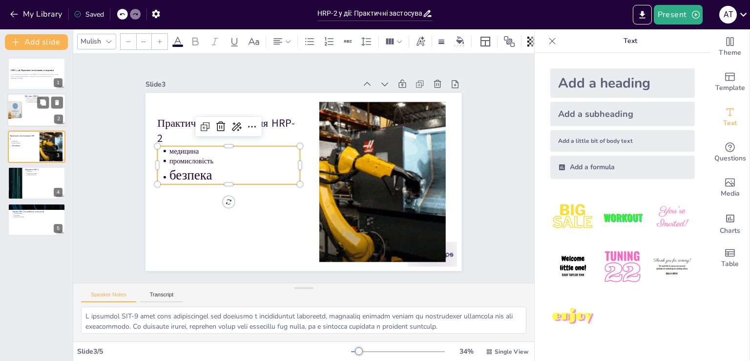
type textarea "HRP-2 є гуманоїдним роботом, що означає, що його дизайн і функції нагадують люд…"
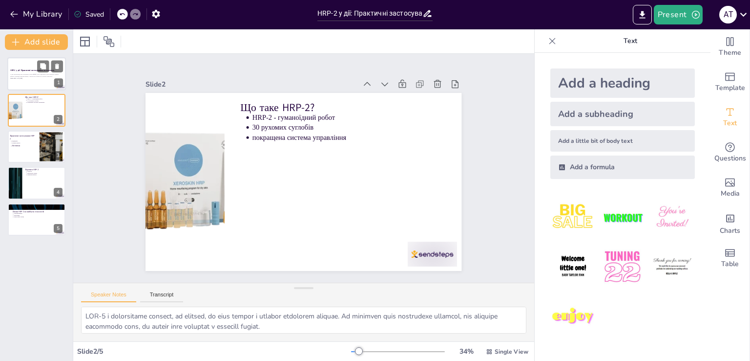
click at [20, 73] on div "У цій презентації ми розглянемо робот HRP-2, його практичні застосування в різн…" at bounding box center [36, 76] width 53 height 7
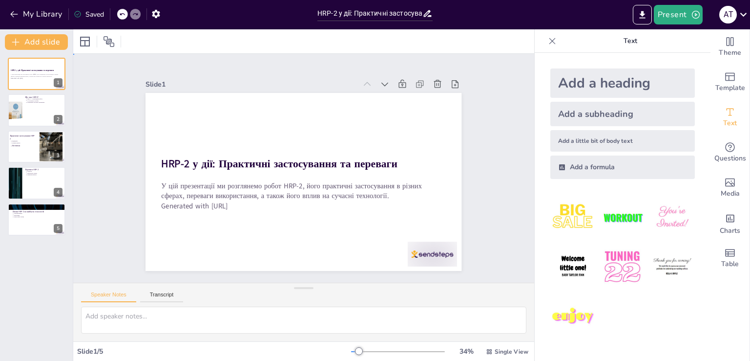
click at [100, 151] on div "Slide 1 HRP-2 у дії: Практичні застосування та переваги У цій презентації ми ро…" at bounding box center [303, 168] width 478 height 496
click at [21, 106] on div at bounding box center [14, 110] width 43 height 33
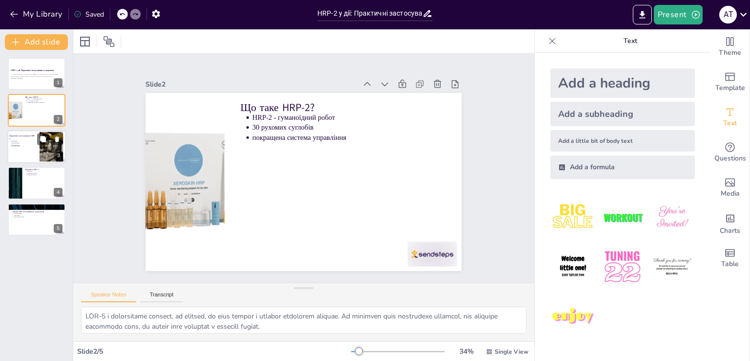
click at [21, 143] on p "промисловість" at bounding box center [24, 143] width 24 height 2
type textarea "У медицині HRP-2 може бути використаний для допомоги в реабілітації пацієнтів, …"
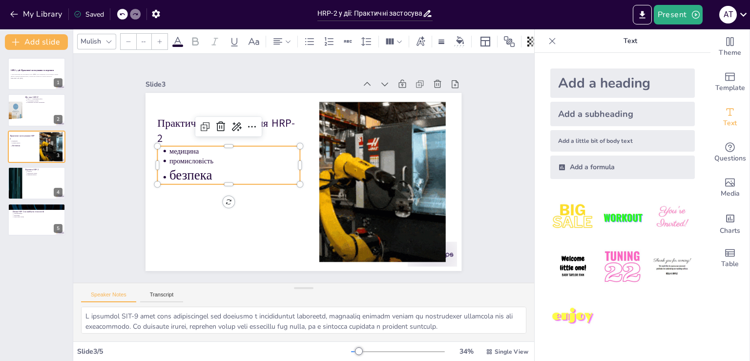
click at [305, 175] on p "безпека" at bounding box center [359, 209] width 109 height 101
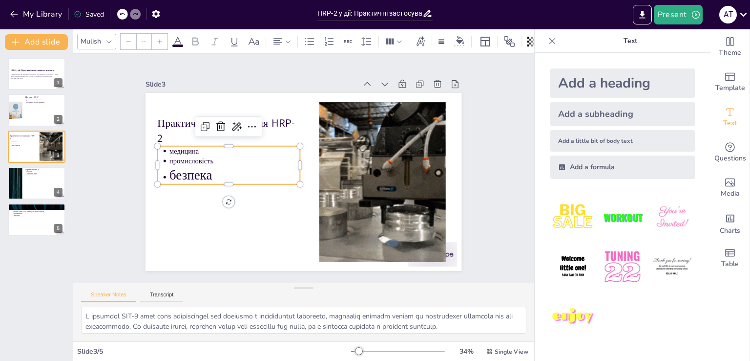
click at [202, 173] on p "безпека" at bounding box center [252, 121] width 101 height 109
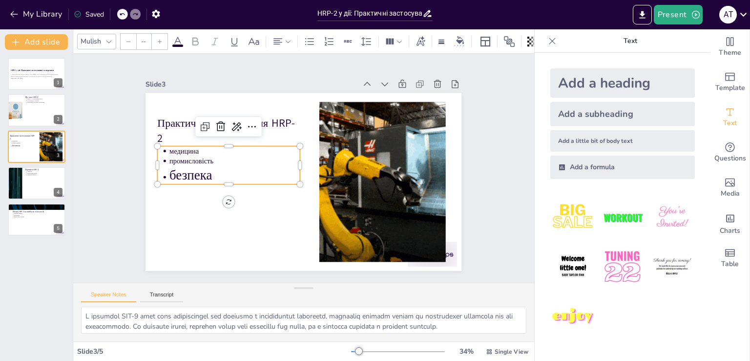
click at [192, 173] on p "безпека" at bounding box center [241, 139] width 122 height 81
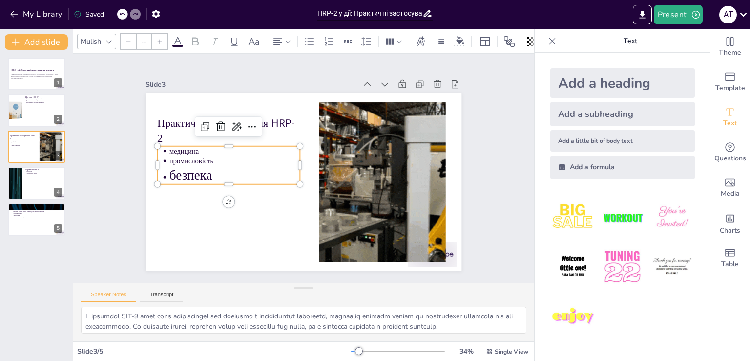
click at [193, 173] on p "безпека" at bounding box center [247, 127] width 109 height 101
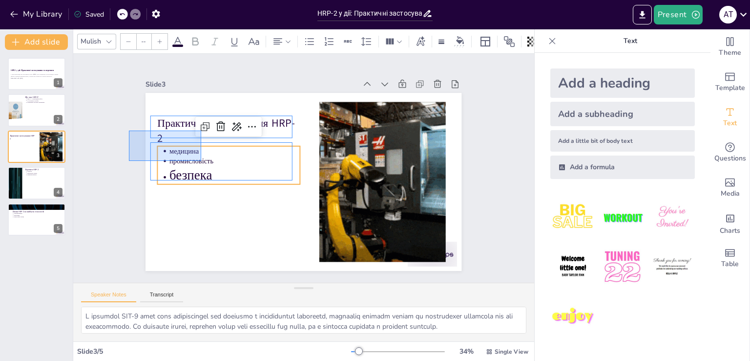
drag, startPoint x: 129, startPoint y: 130, endPoint x: 201, endPoint y: 161, distance: 78.4
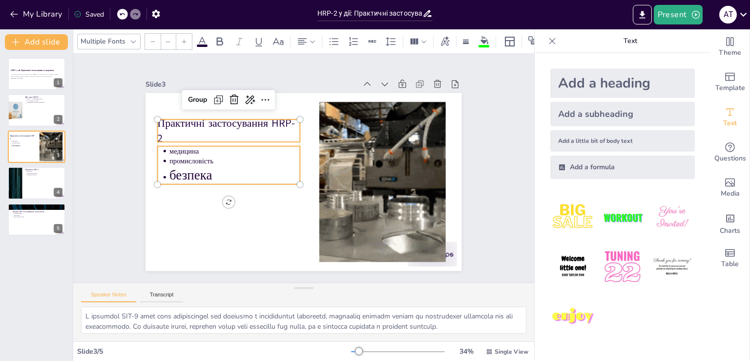
click at [134, 128] on div "Slide 1 HRP-2 у дії: Практичні застосування та переваги У цій презентації ми ро…" at bounding box center [303, 168] width 405 height 278
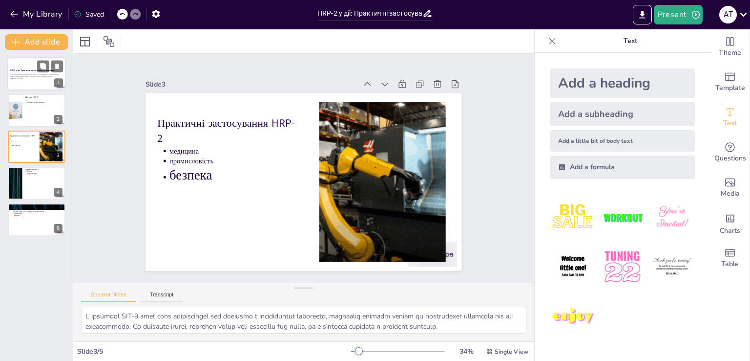
click at [50, 71] on div at bounding box center [50, 66] width 26 height 12
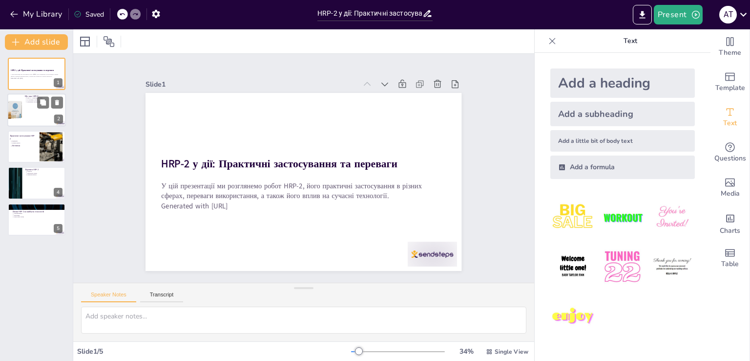
click at [30, 119] on div at bounding box center [36, 110] width 59 height 33
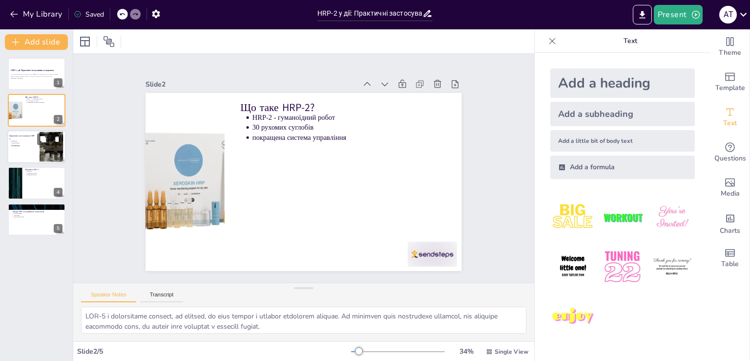
click at [32, 150] on div at bounding box center [36, 146] width 59 height 33
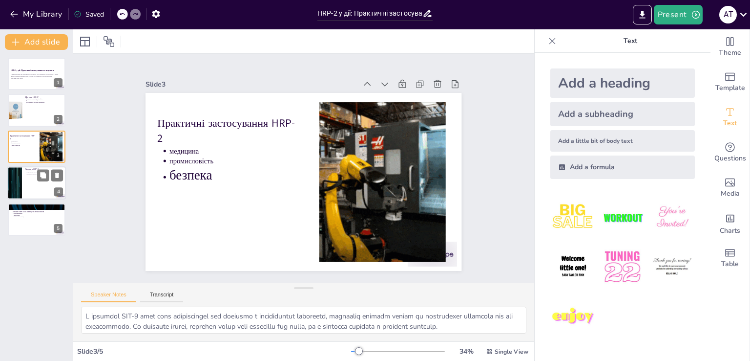
click at [21, 183] on div at bounding box center [14, 182] width 59 height 33
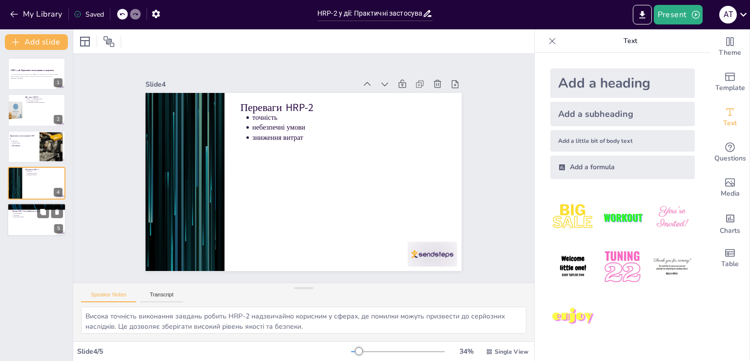
click at [37, 229] on div at bounding box center [36, 219] width 59 height 33
type textarea "HRP-2 демонструє, як робототехніка може трансформувати різні галузі, змінюючи с…"
